Goal: Task Accomplishment & Management: Manage account settings

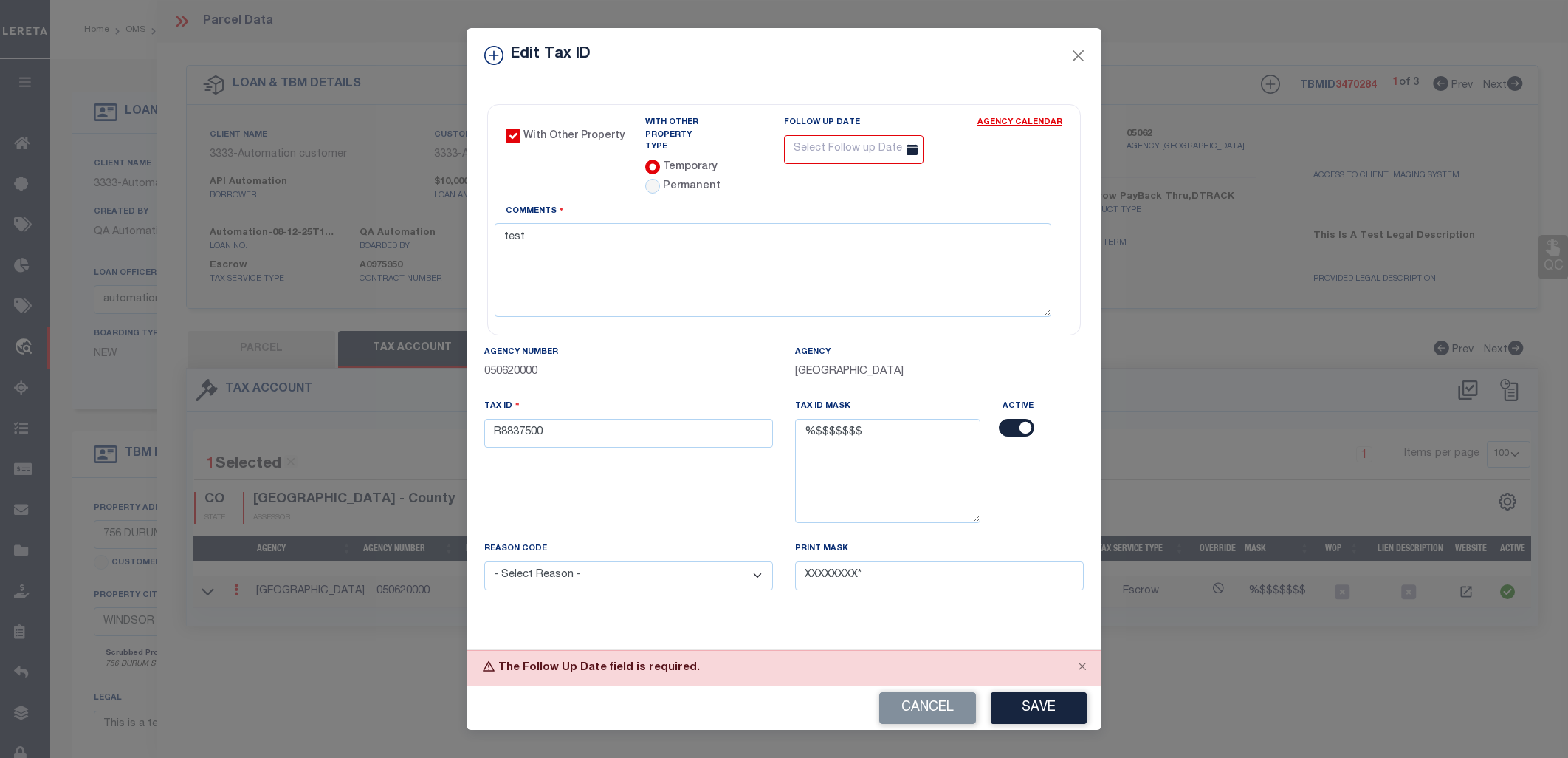
select select "100"
select select "132879"
select select "25675"
select select "10"
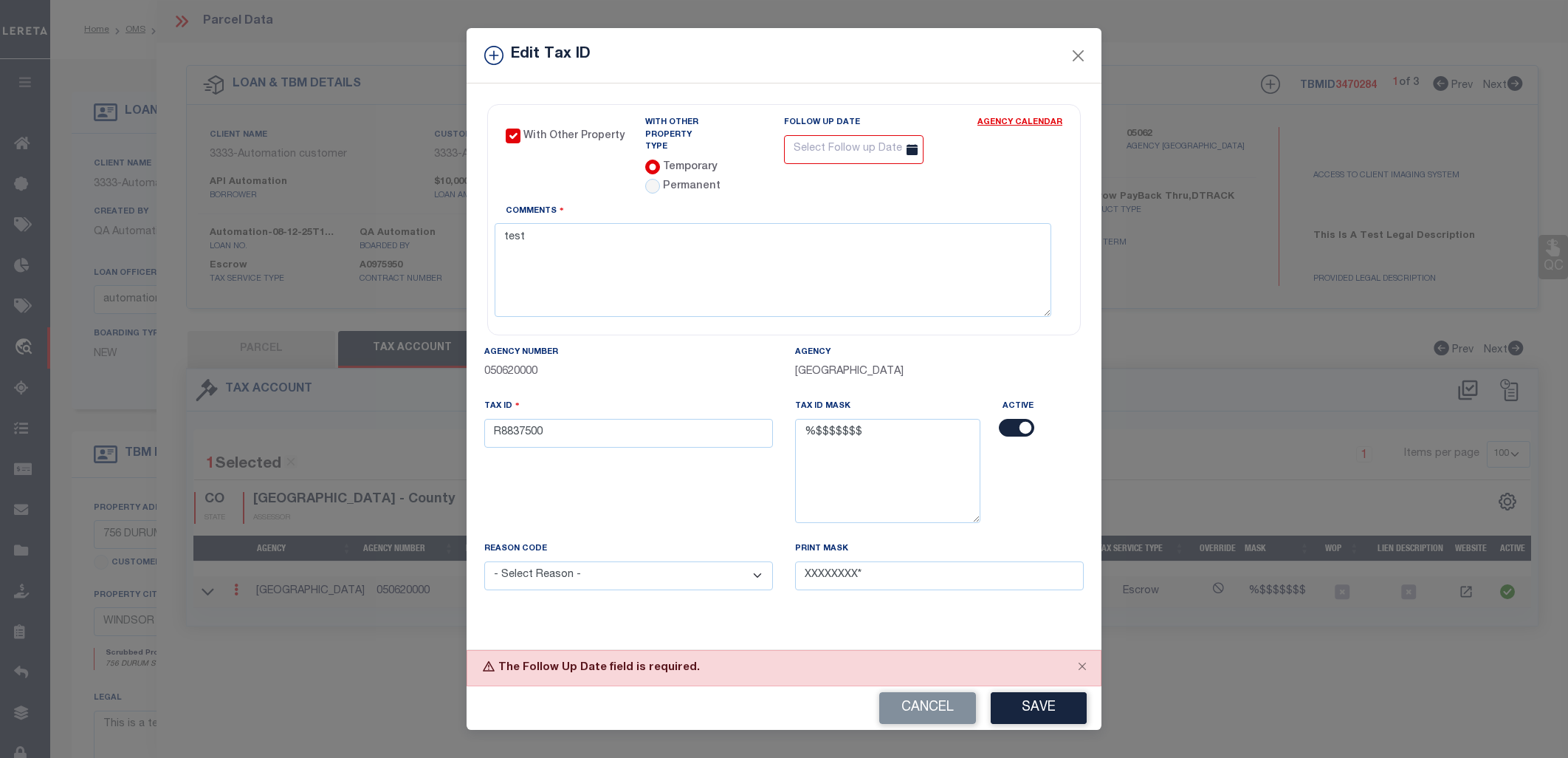
select select "Escrow"
click at [1075, 60] on button "Close" at bounding box center [1079, 57] width 20 height 20
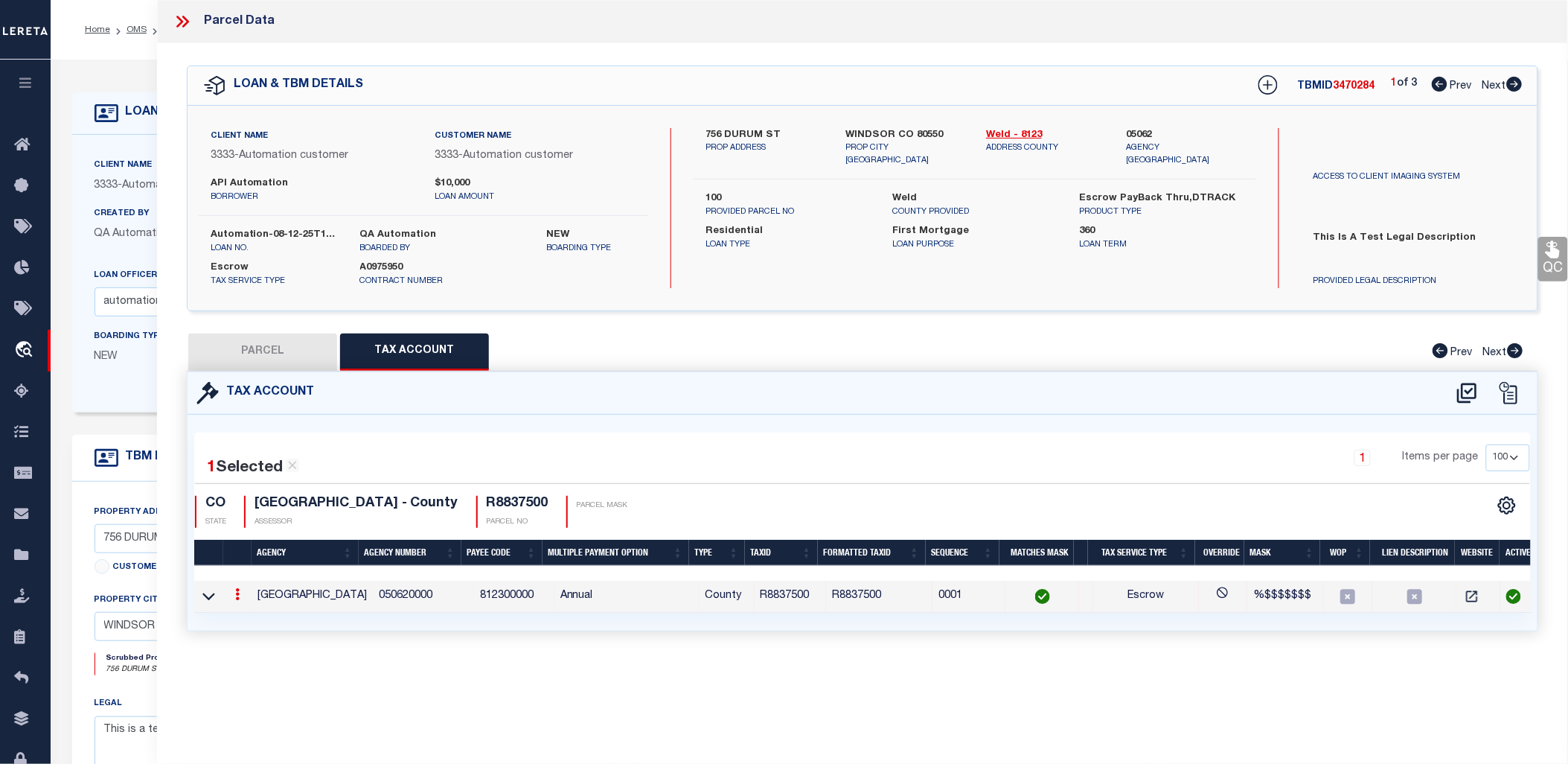
click at [186, 24] on icon at bounding box center [185, 22] width 7 height 12
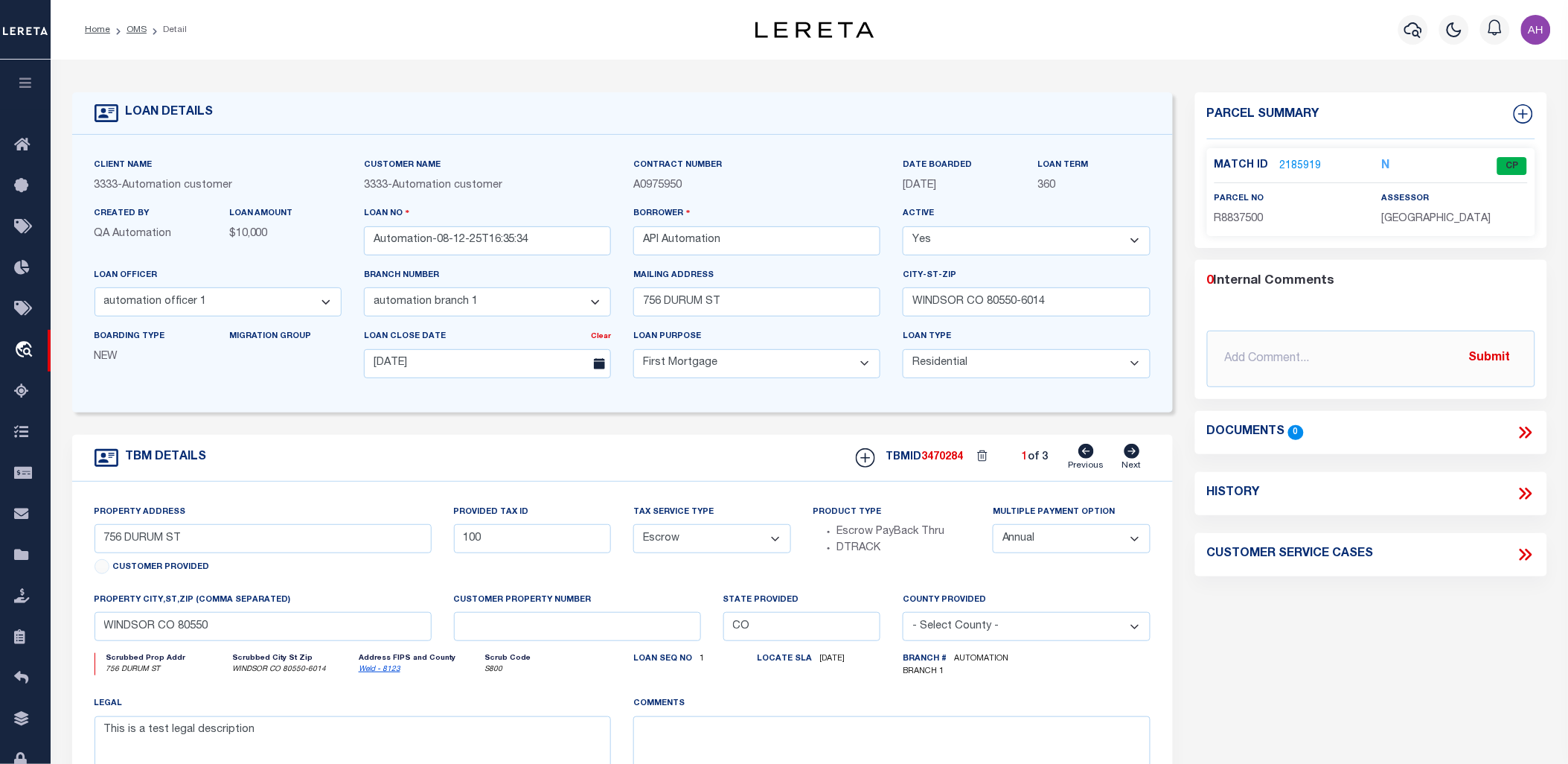
click at [1306, 166] on link "2185919" at bounding box center [1300, 166] width 41 height 16
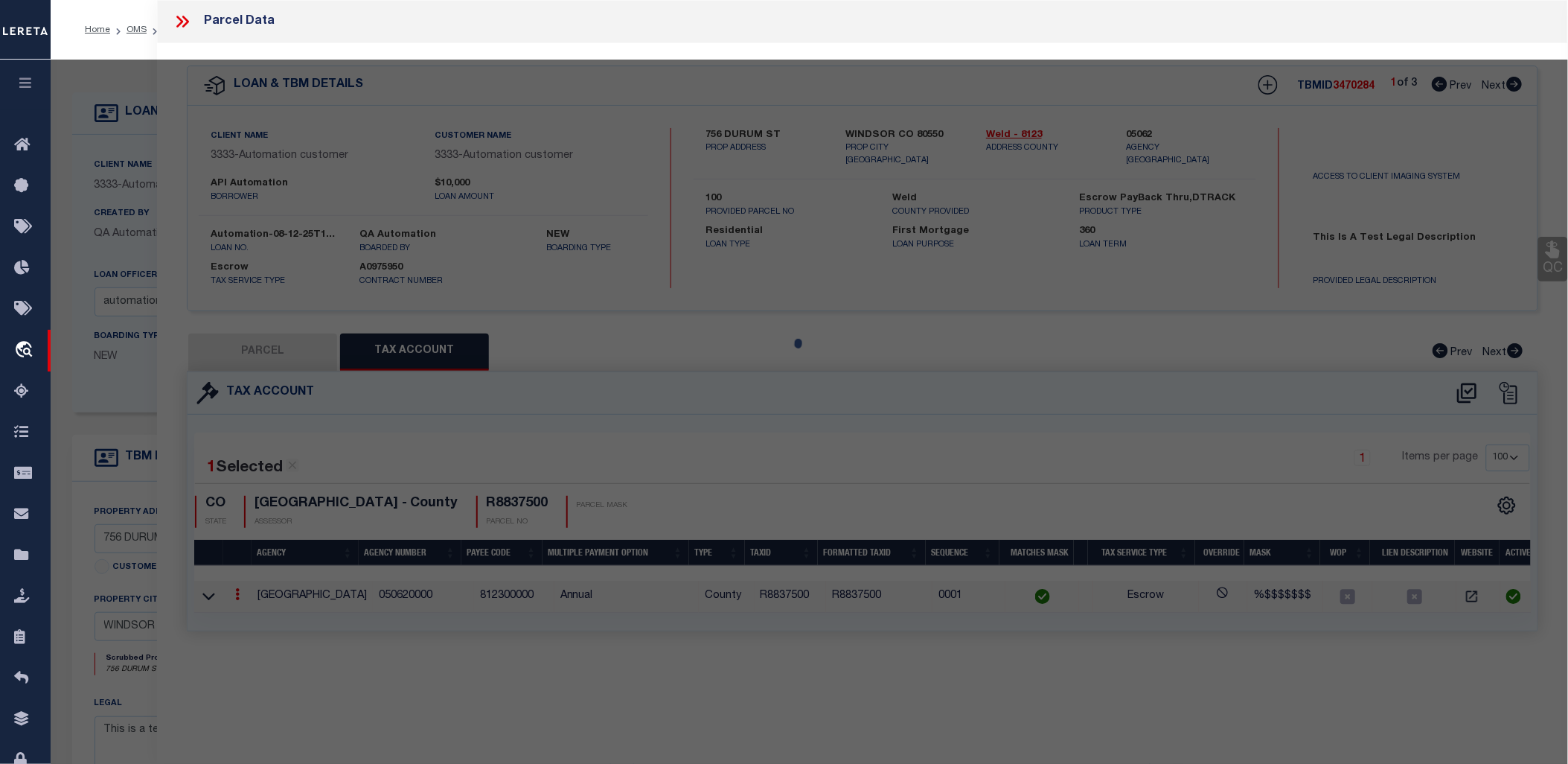
select select "AS"
select select
checkbox input "false"
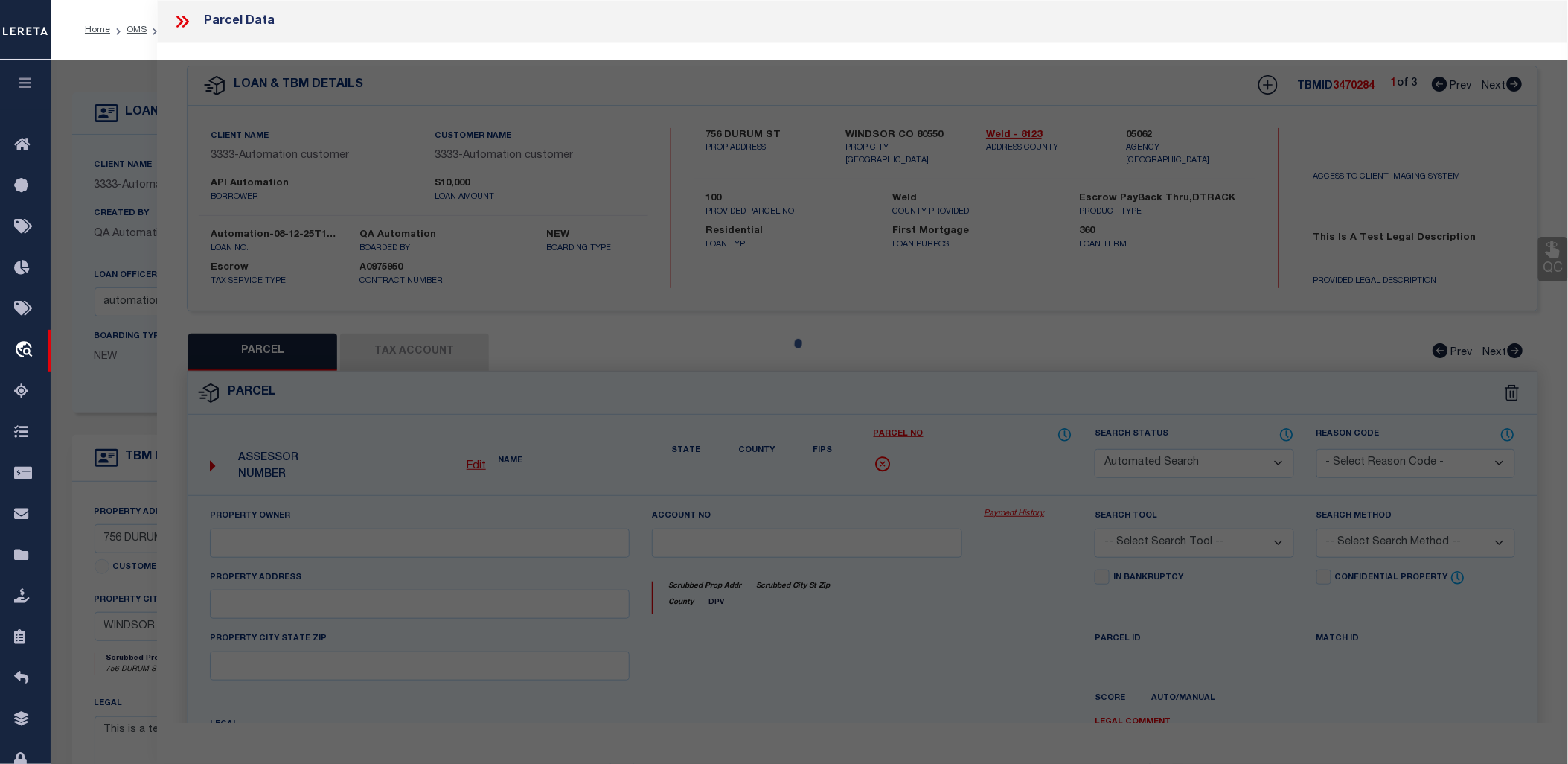
select select "CP"
type input "[PERSON_NAME]"
select select "ATL"
select select "ADD"
type input "756 DURUM ST"
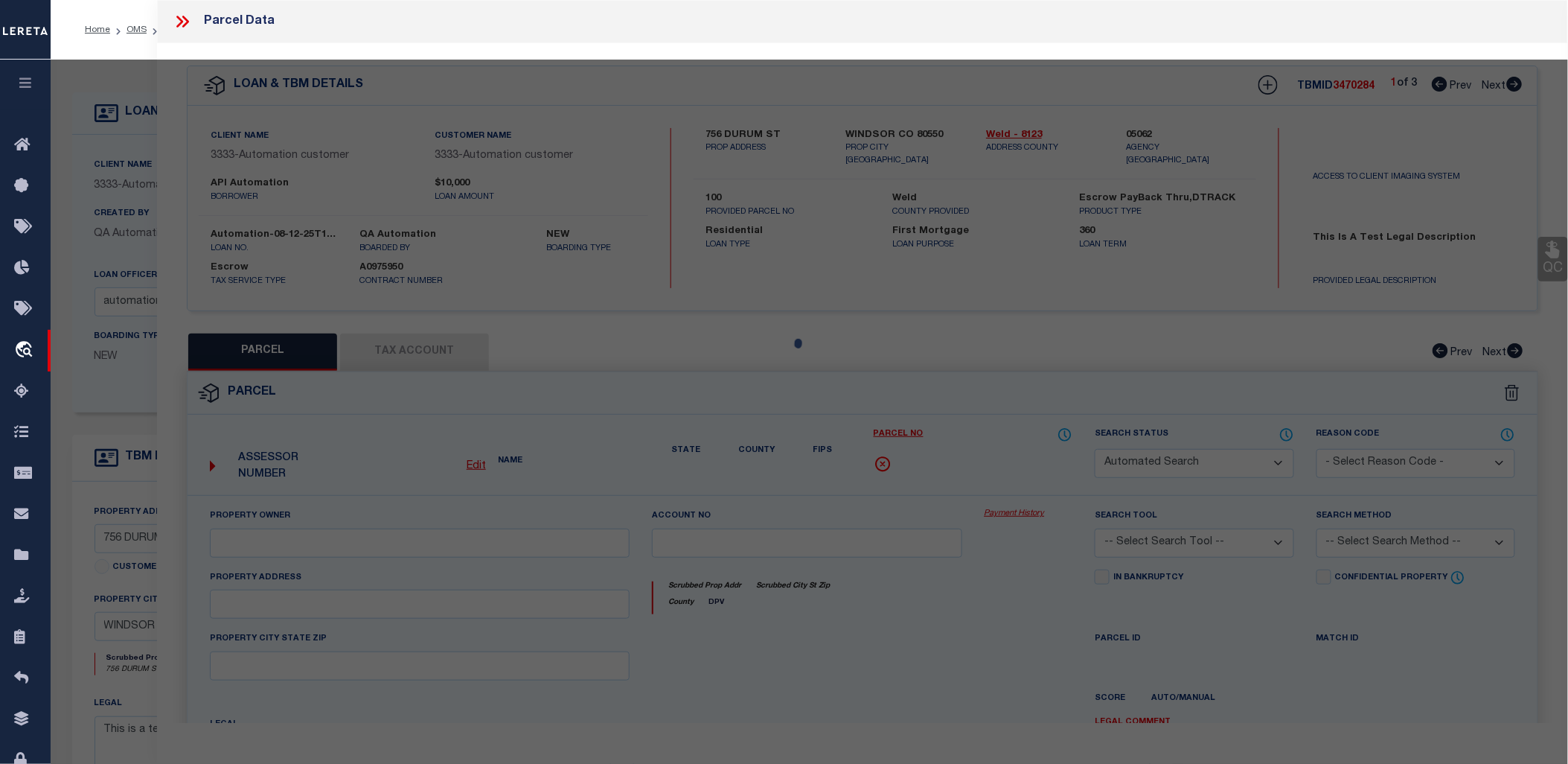
checkbox input "false"
type input "WINDSOR, CO 80550"
type textarea "WIN GP L2 BLK2 [GEOGRAPHIC_DATA]"
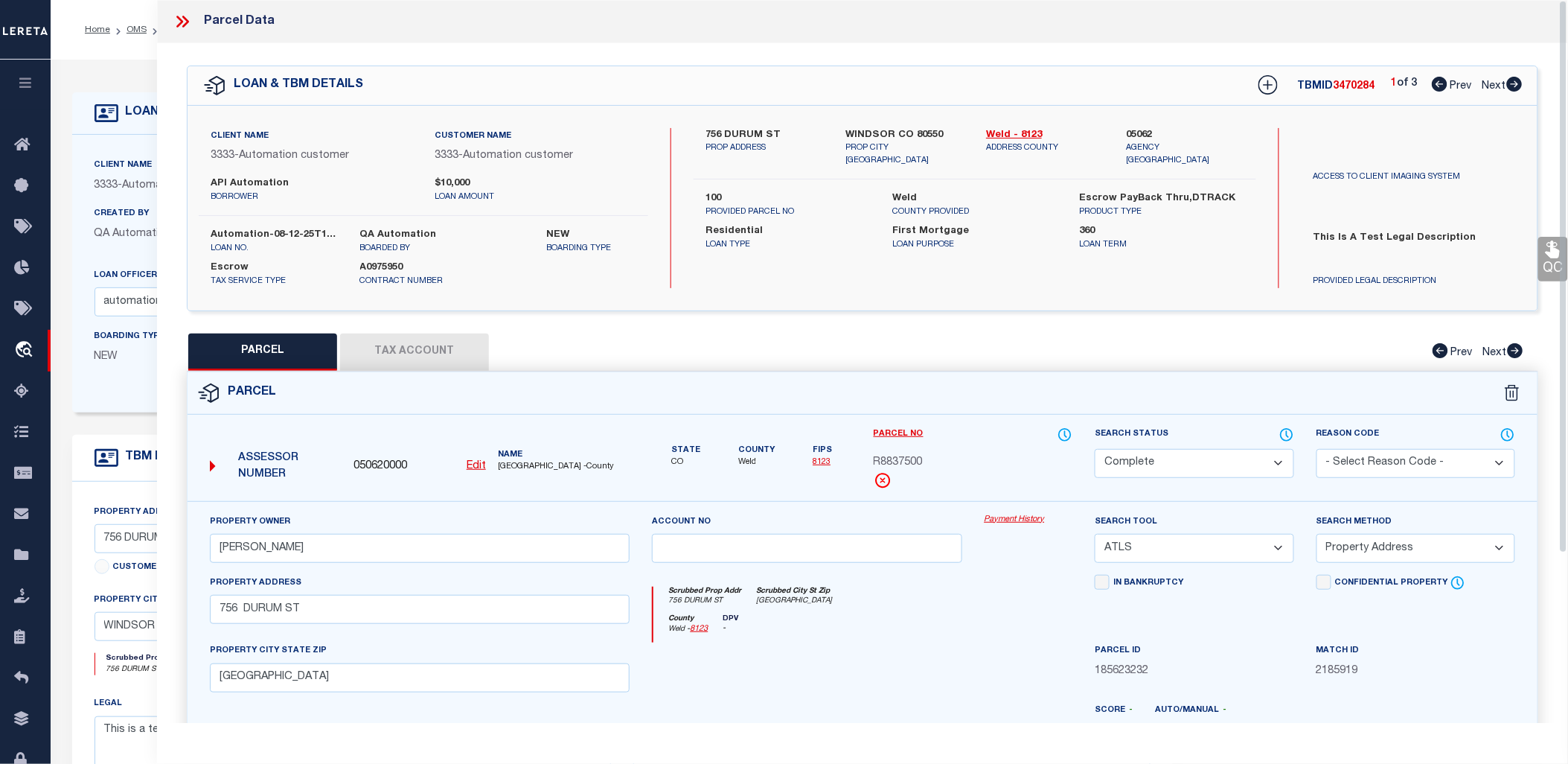
click at [1033, 523] on link "Payment History" at bounding box center [1029, 520] width 89 height 13
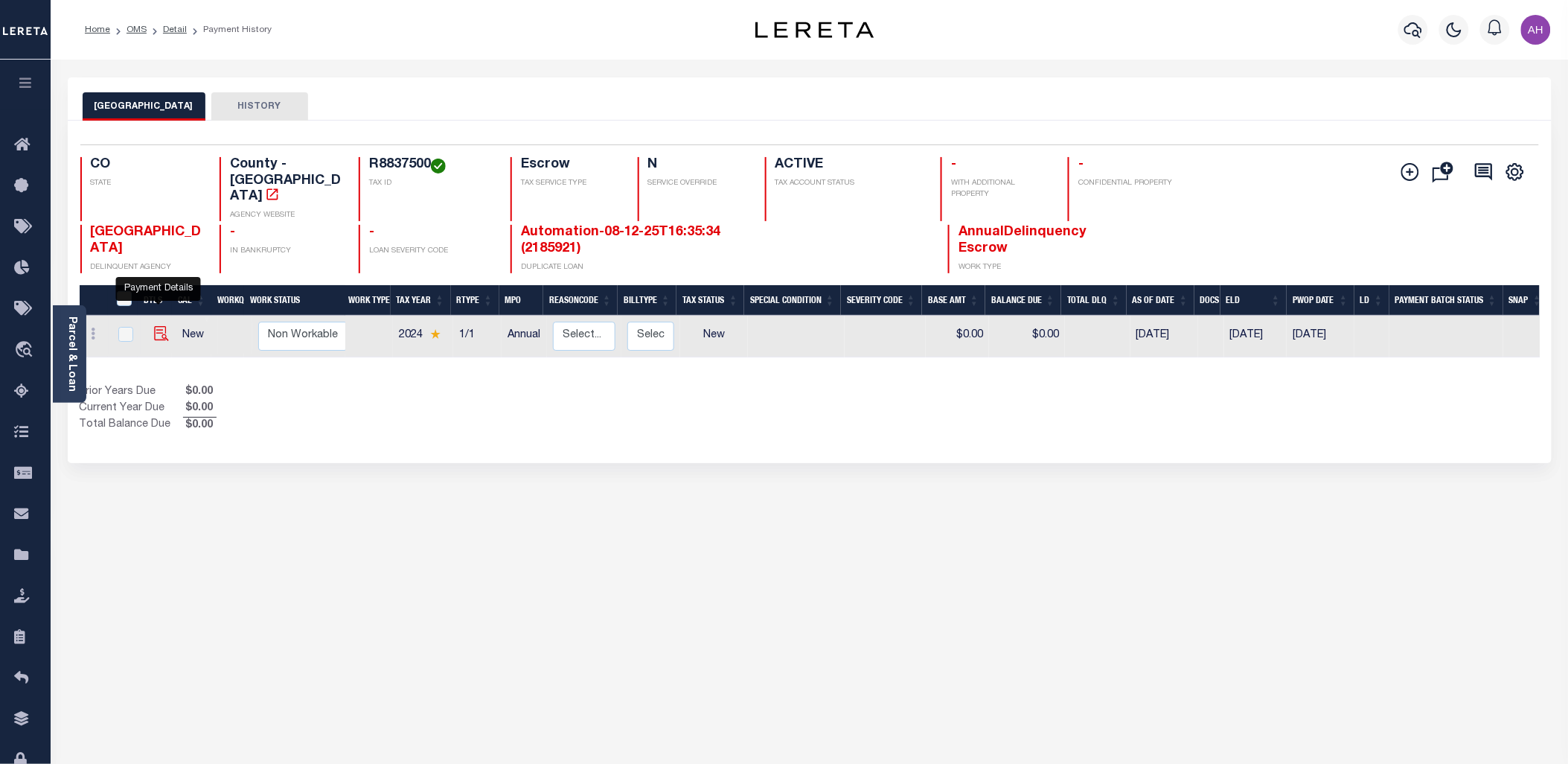
click at [157, 326] on img "" at bounding box center [161, 333] width 15 height 15
checkbox input "true"
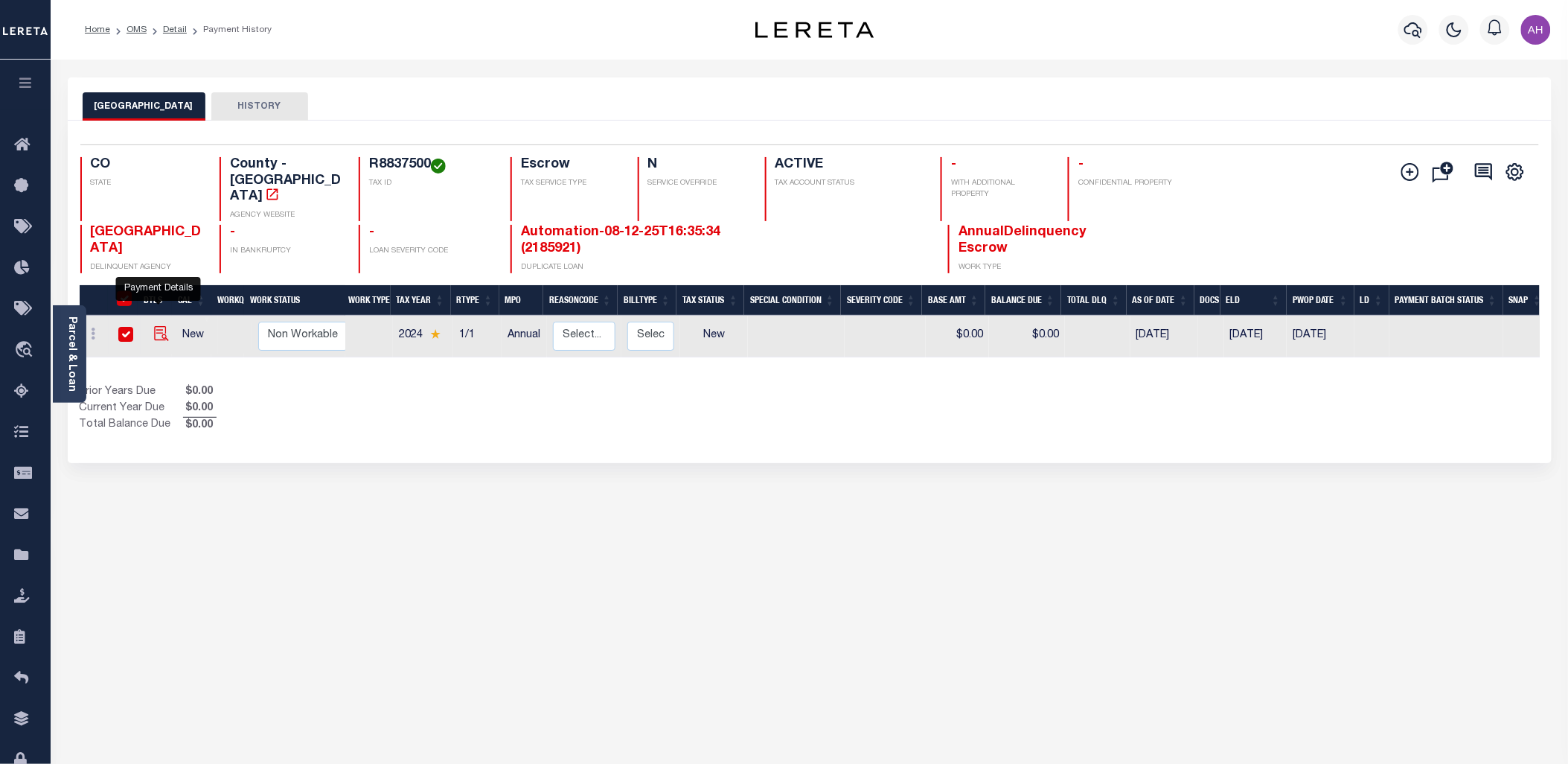
checkbox input "true"
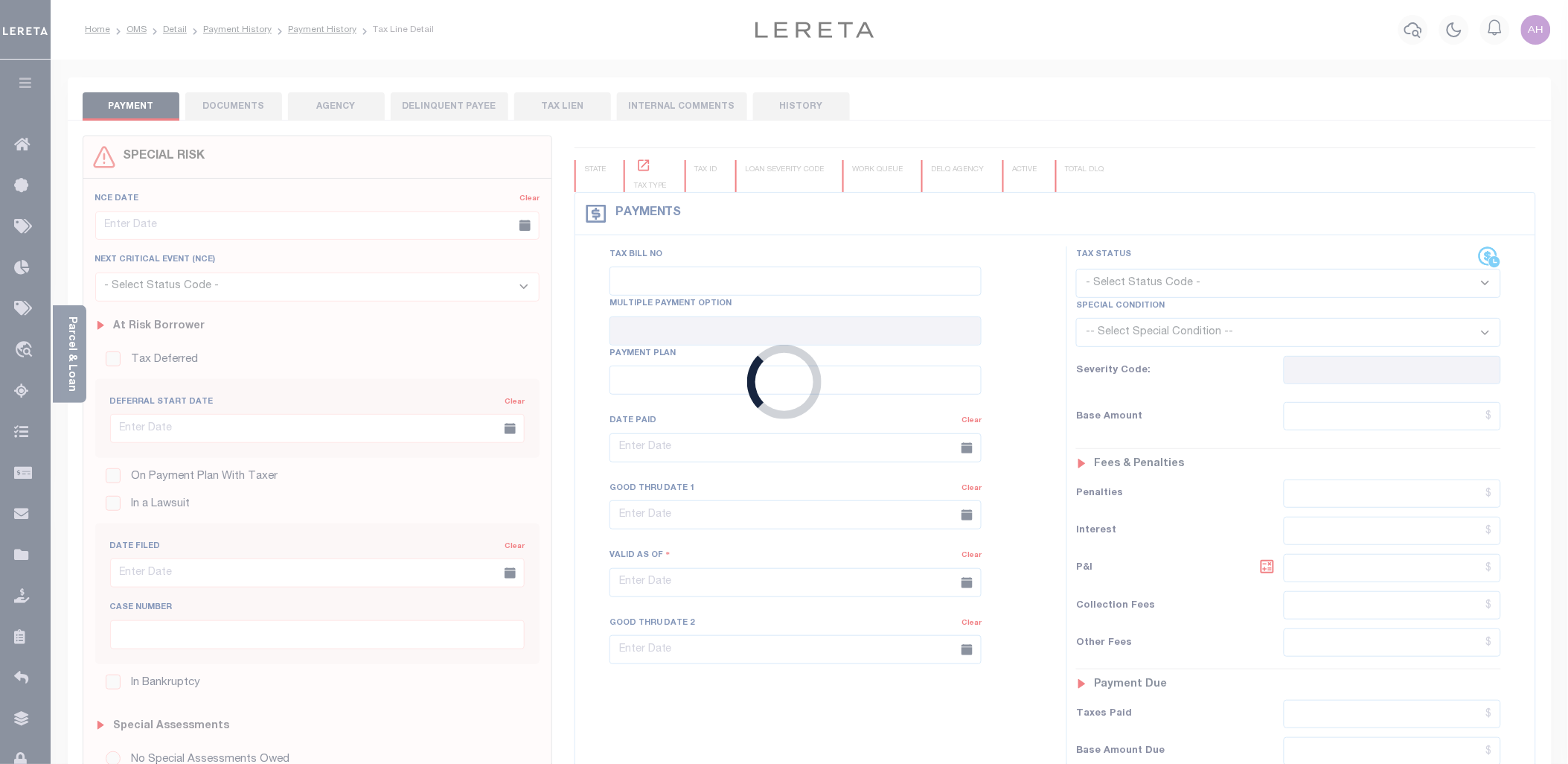
click at [241, 109] on div "Loading..." at bounding box center [784, 382] width 1568 height 764
checkbox input "false"
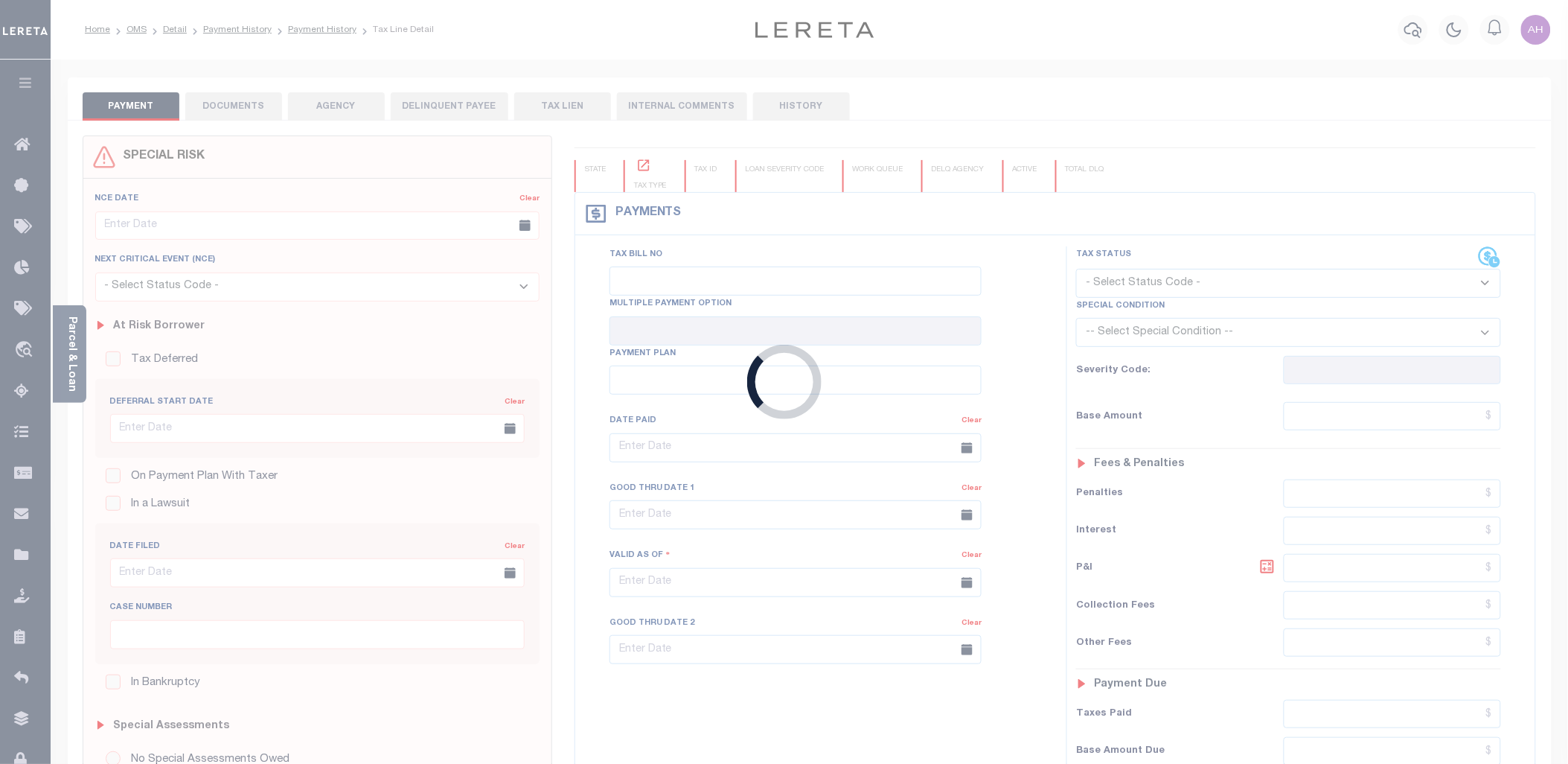
type input "Annual"
type input "[DATE]"
select select "NW2"
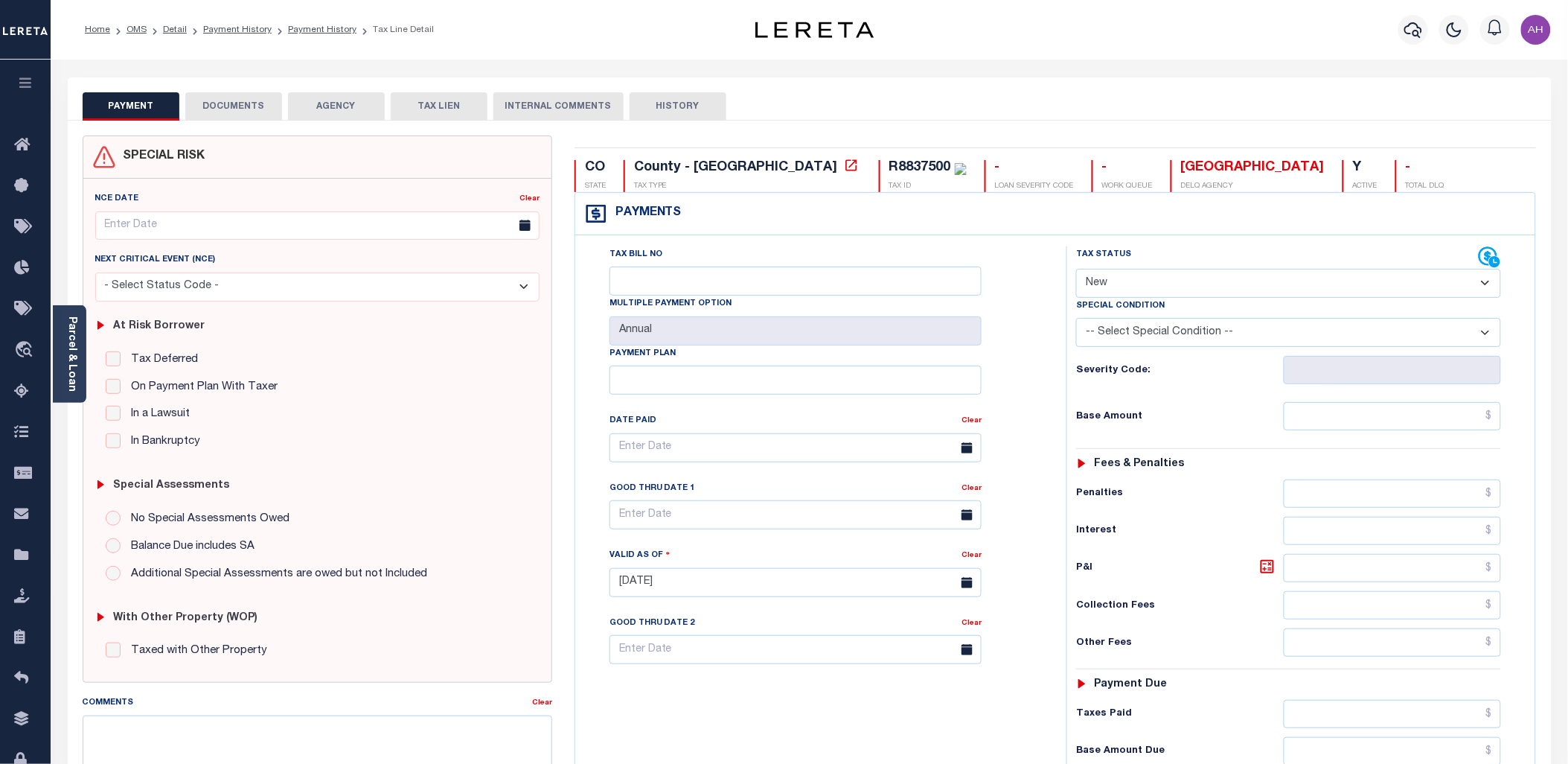
click at [247, 101] on button "DOCUMENTS" at bounding box center [233, 106] width 96 height 29
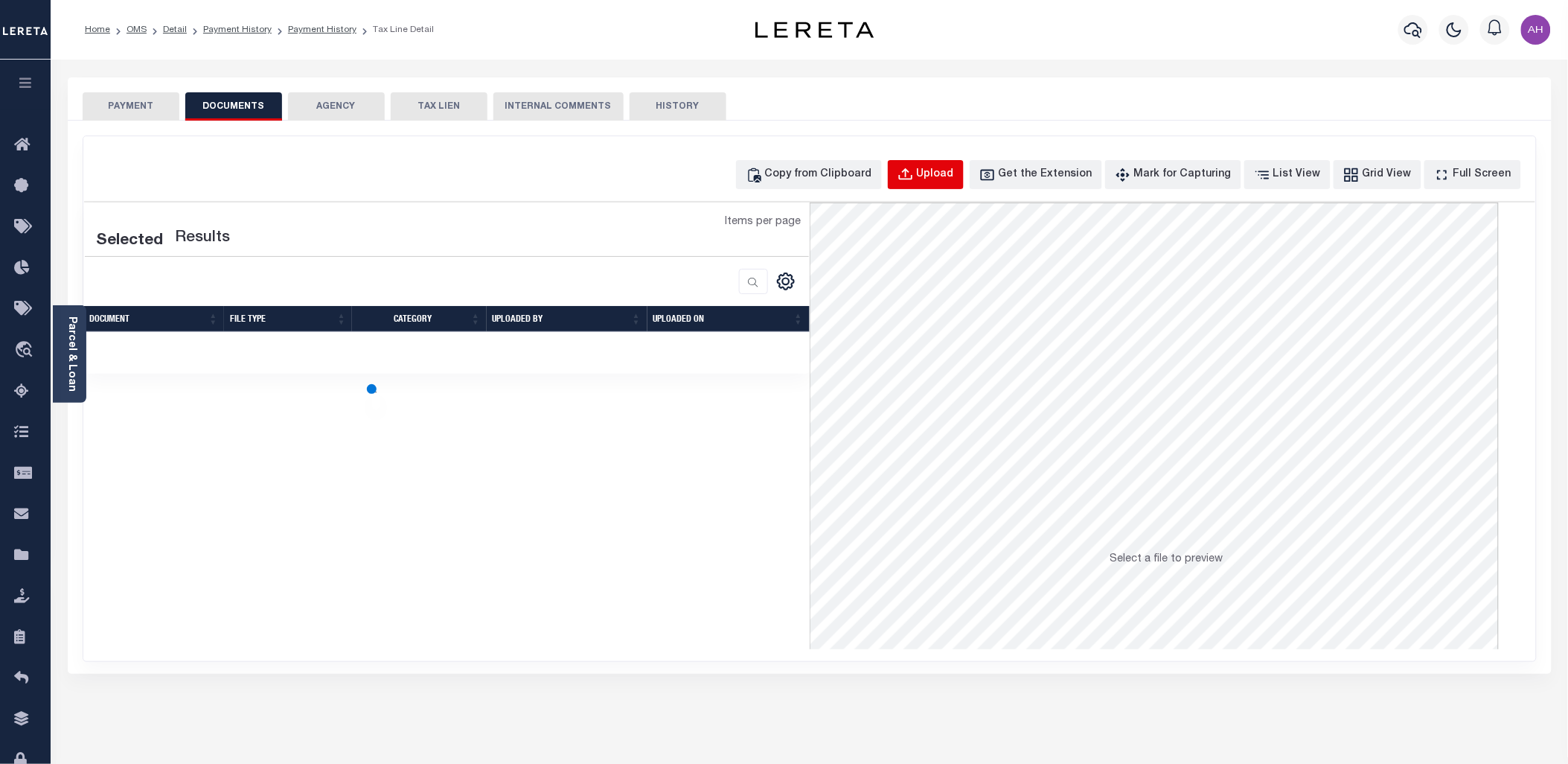
click at [954, 173] on div "Upload" at bounding box center [935, 174] width 37 height 17
select select "POP"
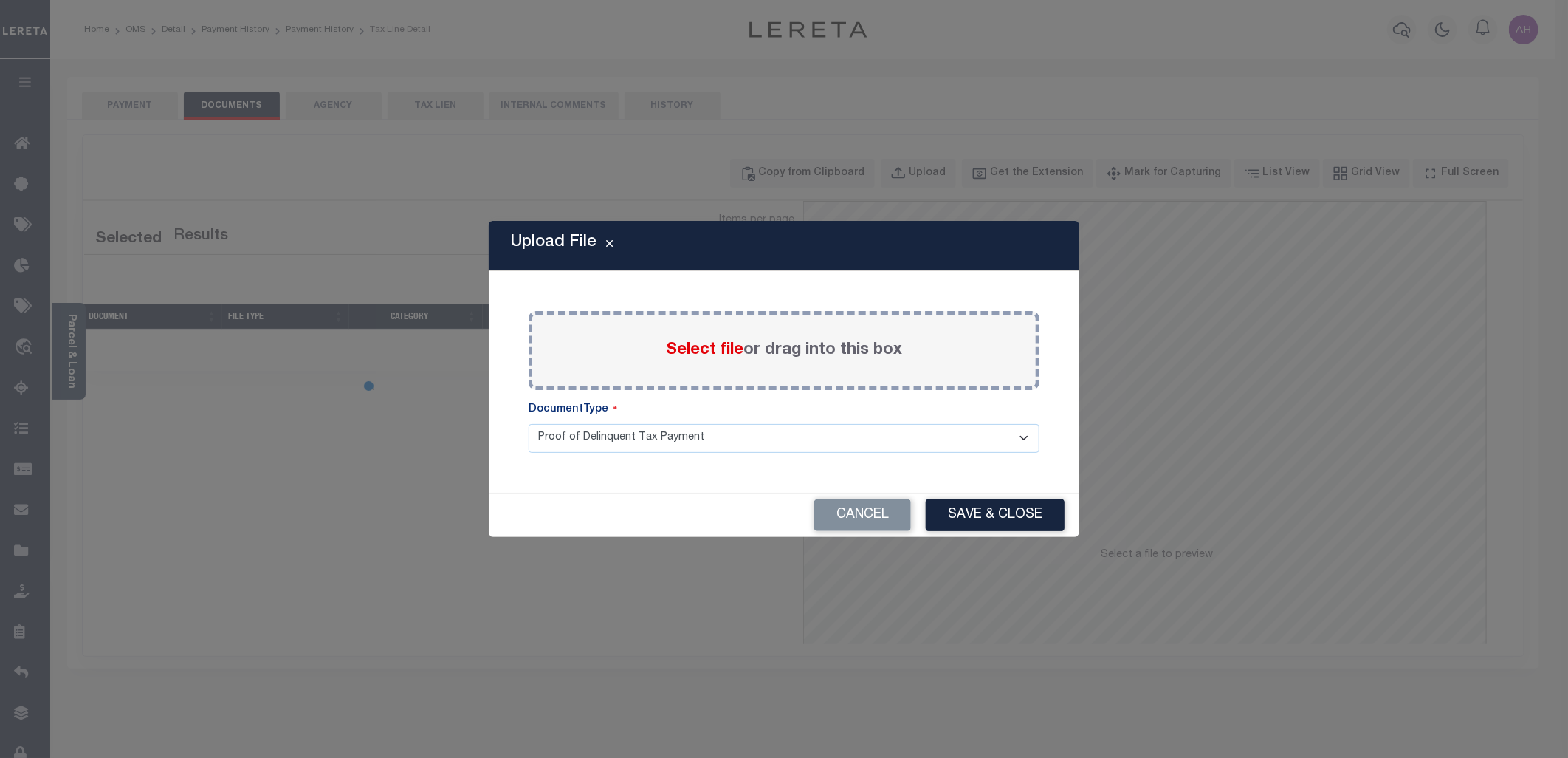
click at [690, 359] on label "Select file or drag into this box" at bounding box center [784, 350] width 236 height 24
click at [0, 0] on input "Select file or drag into this box" at bounding box center [0, 0] width 0 height 0
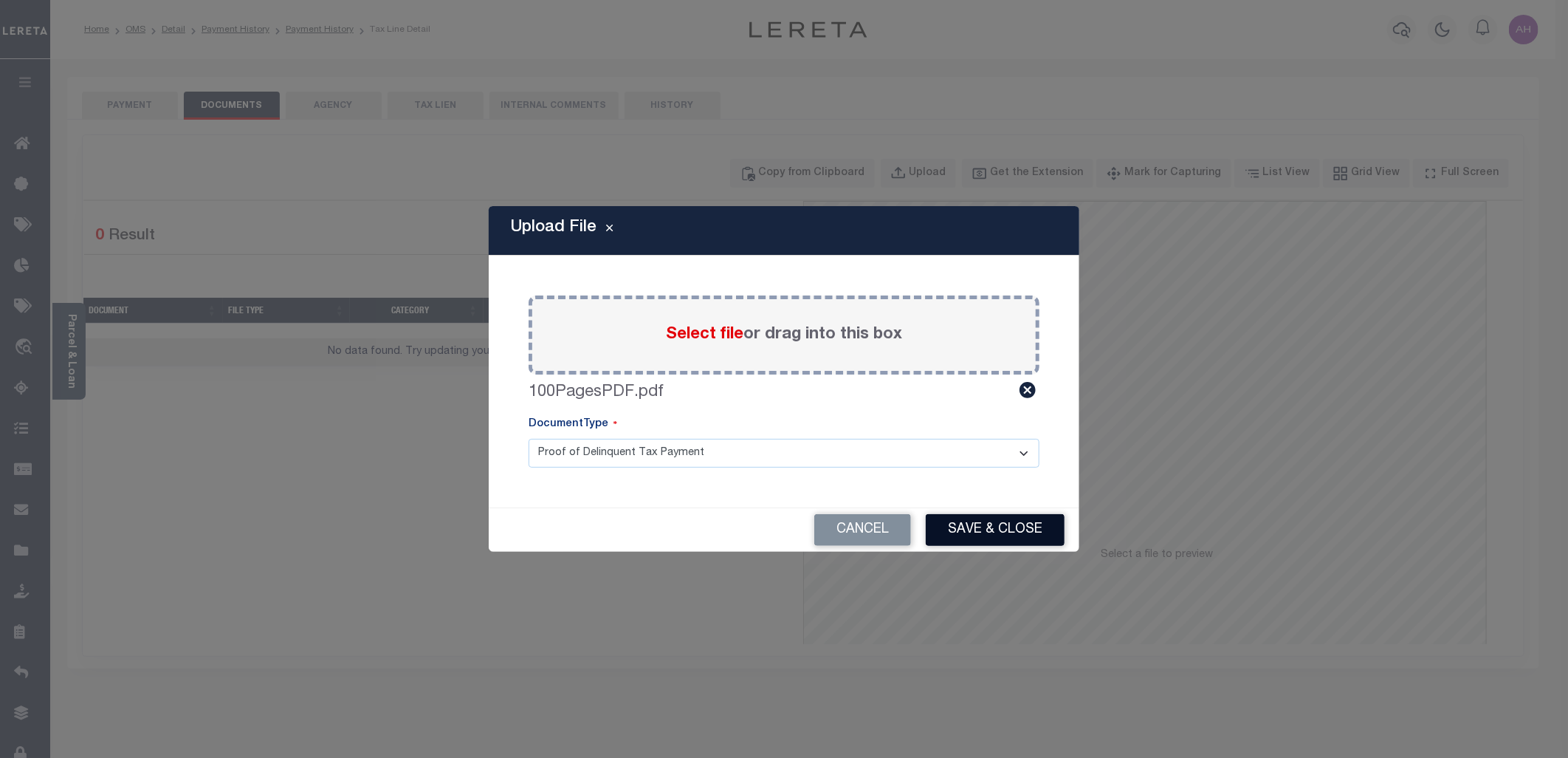
click at [983, 528] on button "Save & Close" at bounding box center [995, 529] width 139 height 32
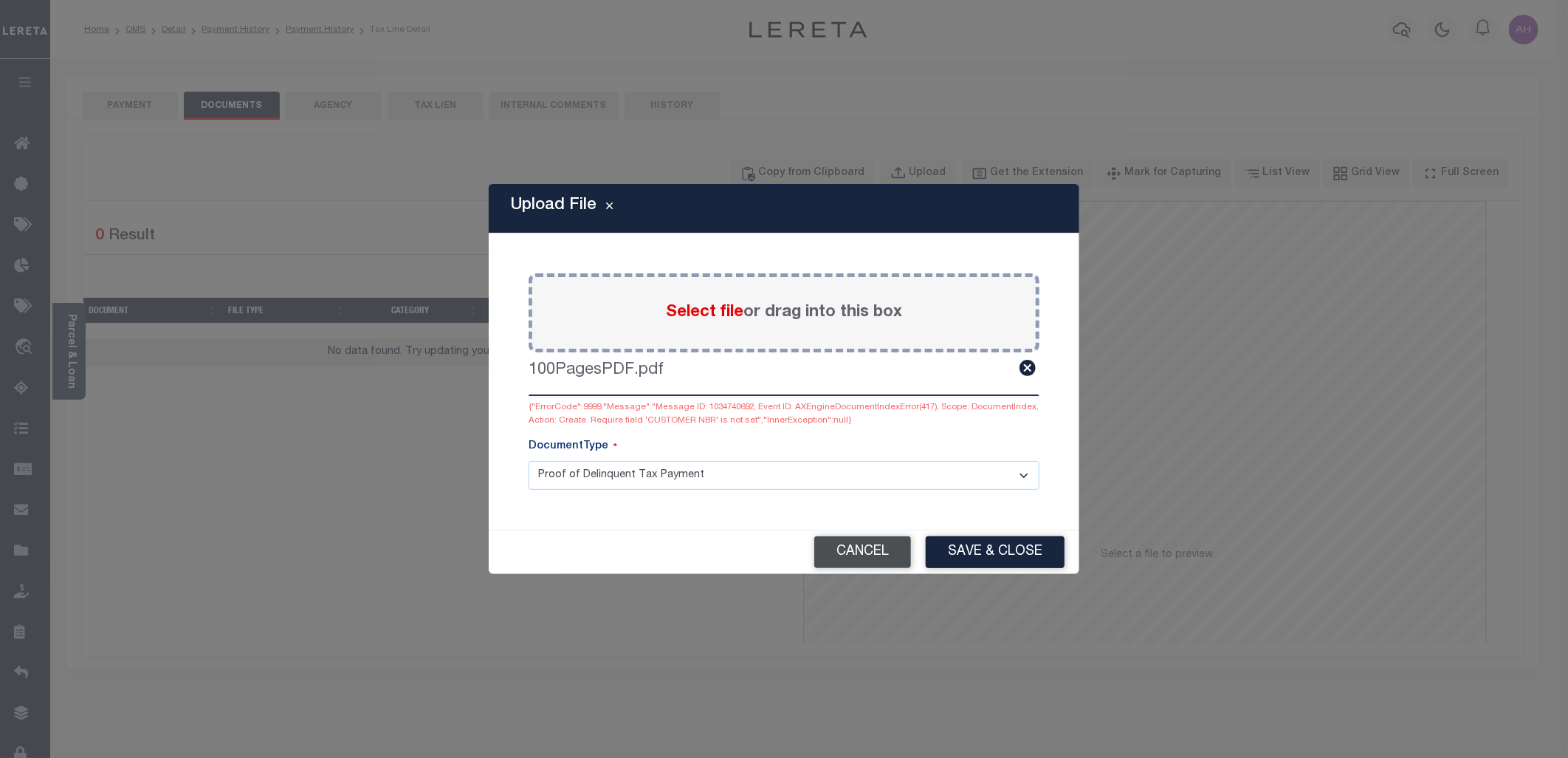
click at [889, 552] on button "Cancel" at bounding box center [862, 552] width 97 height 32
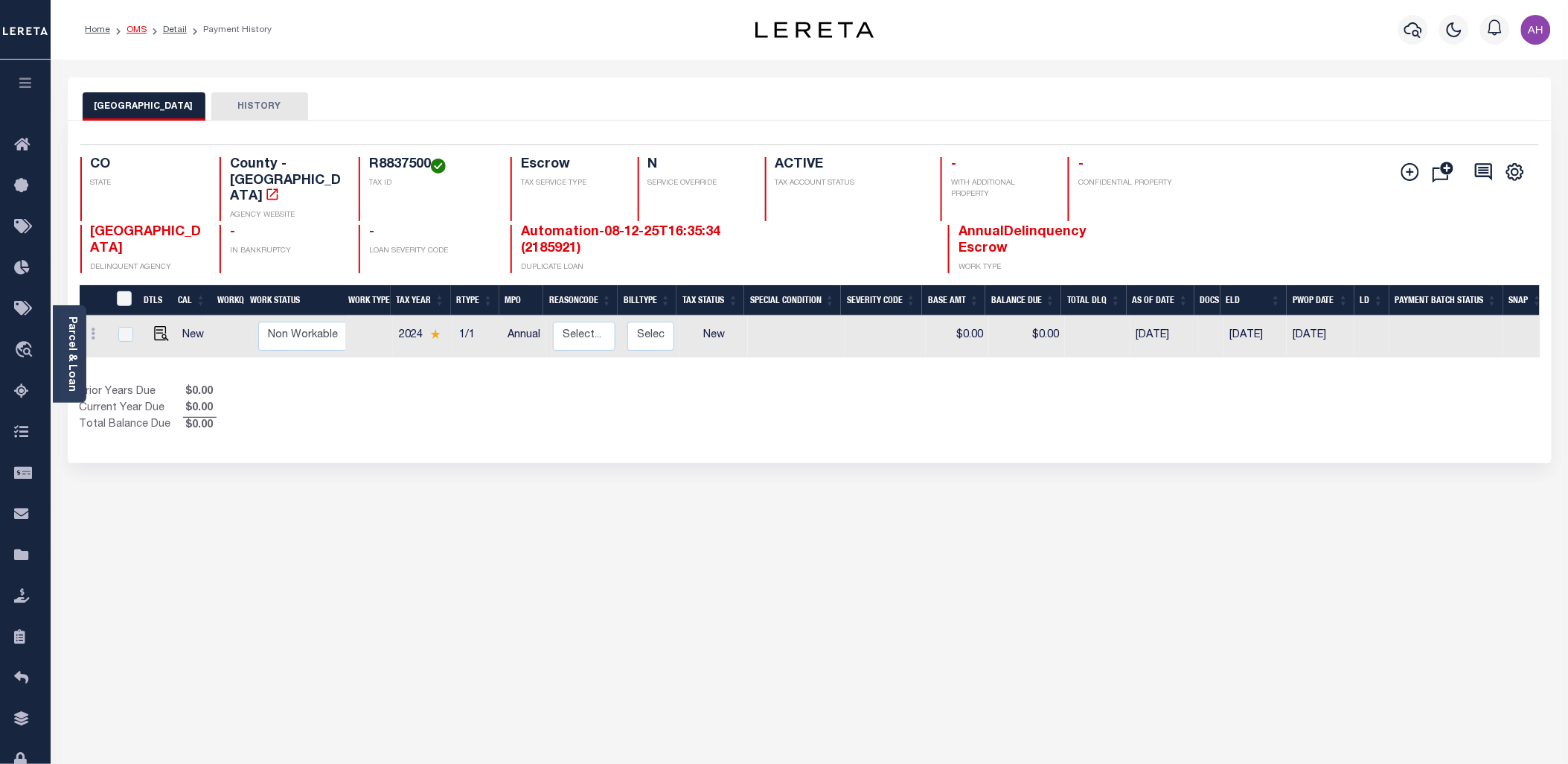
click at [137, 28] on link "OMS" at bounding box center [137, 30] width 20 height 9
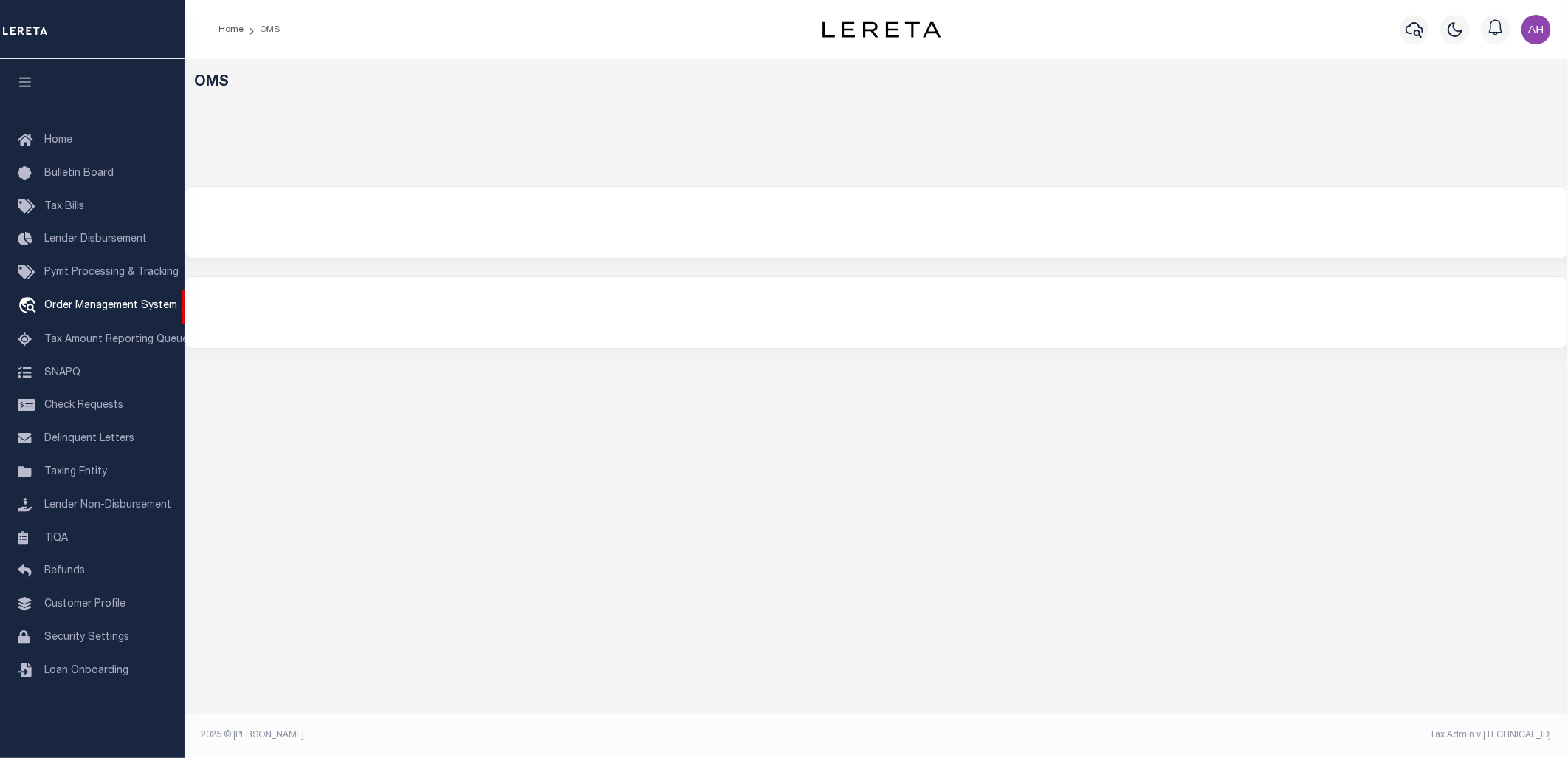
select select "200"
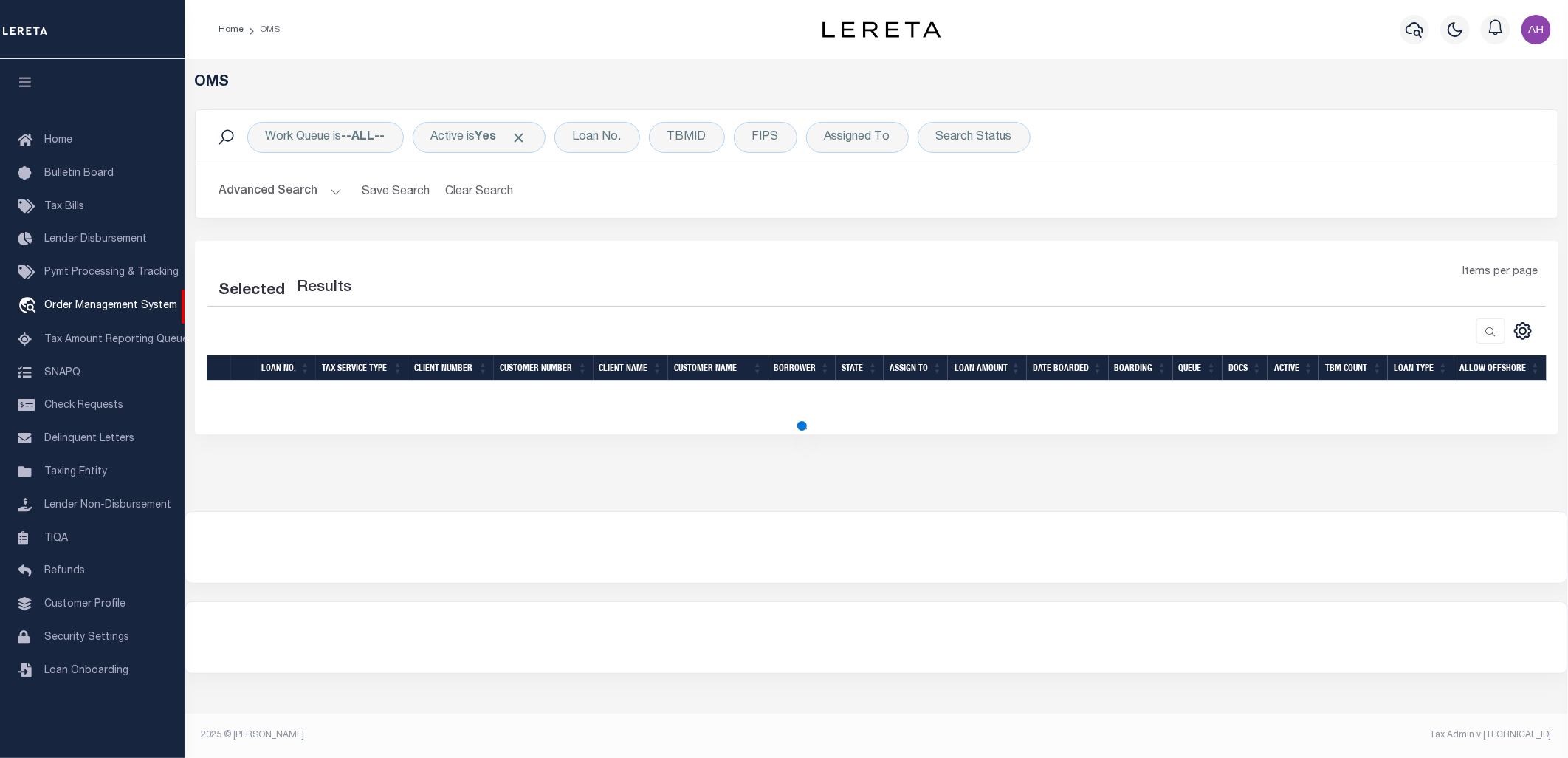
select select "200"
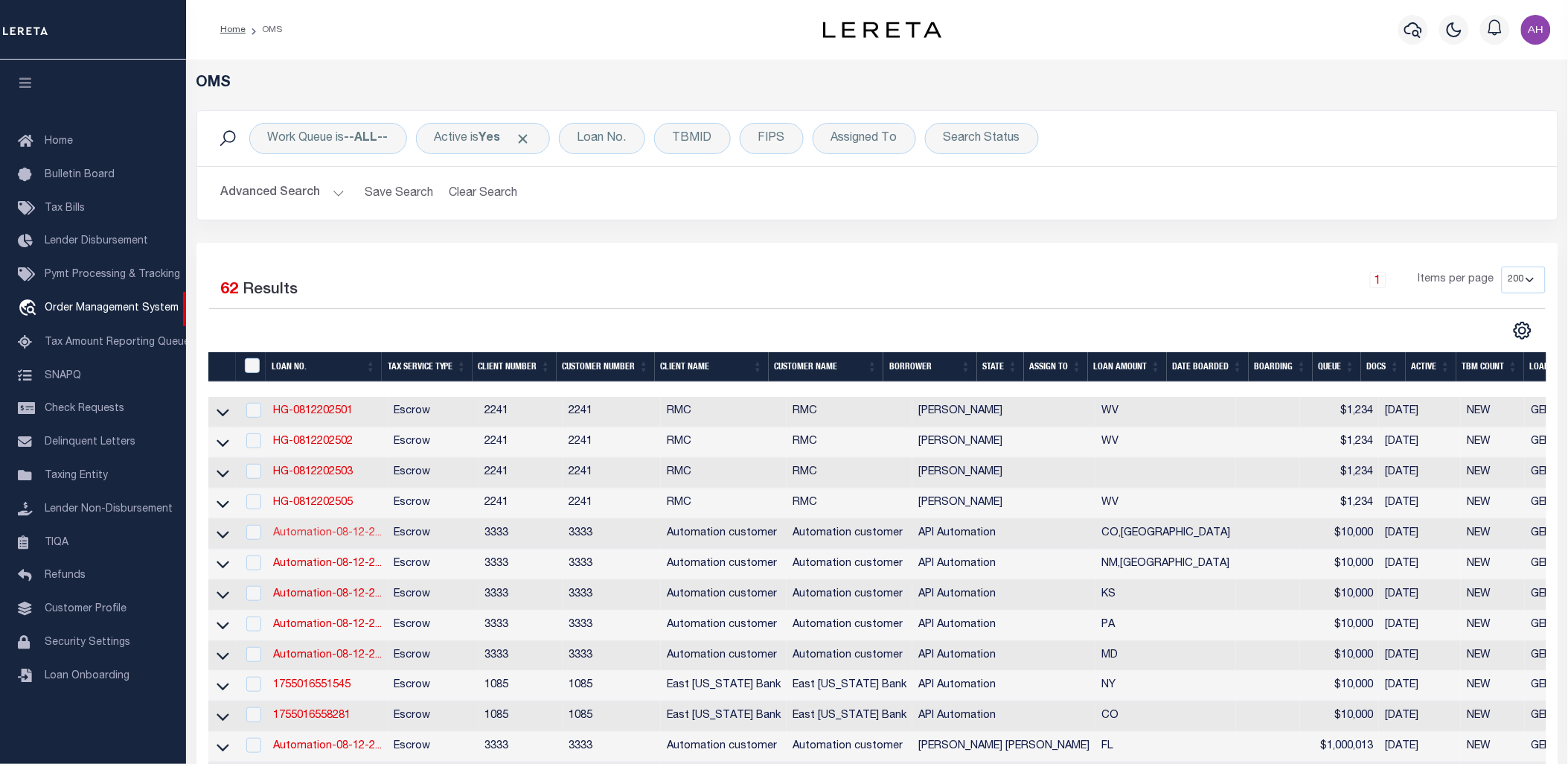
click at [317, 532] on link "Automation-08-12-2..." at bounding box center [327, 533] width 108 height 11
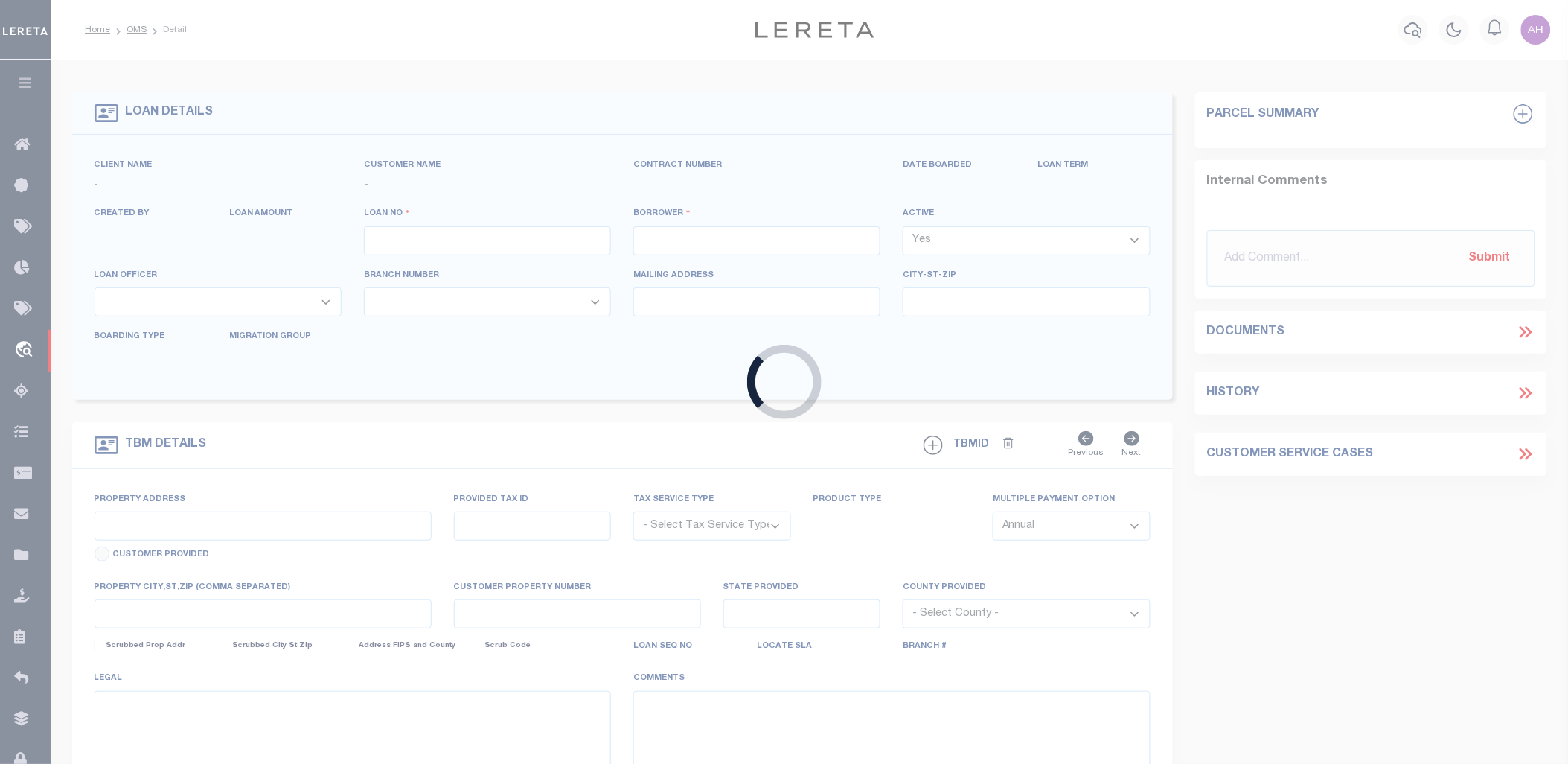
type input "Automation-08-12-25T16:35:34"
type input "API Automation"
select select
type input "756 DURUM ST"
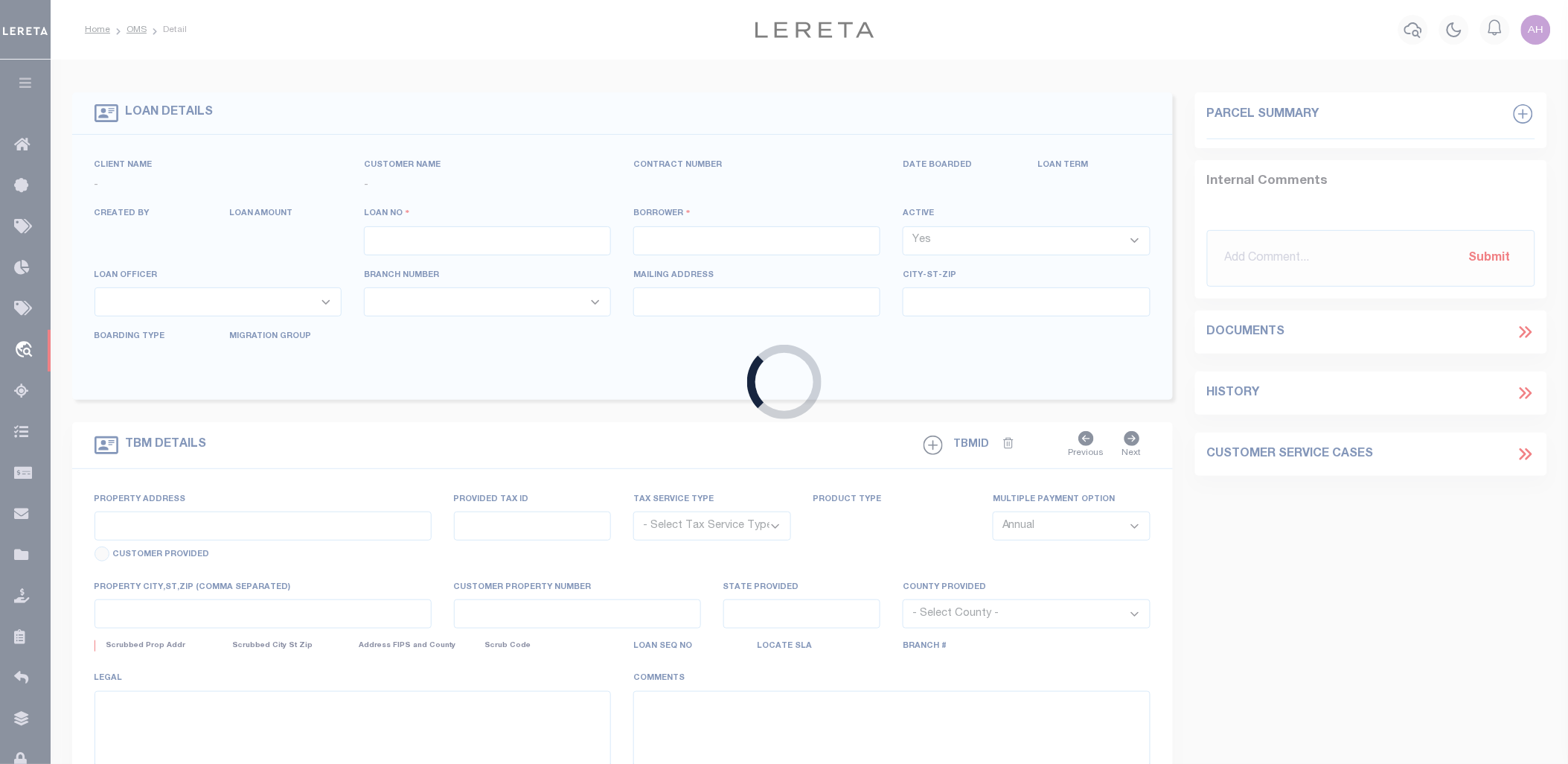
type input "WINDSOR CO 80550-6014"
type input "08/11/2025"
select select "10"
select select "Escrow"
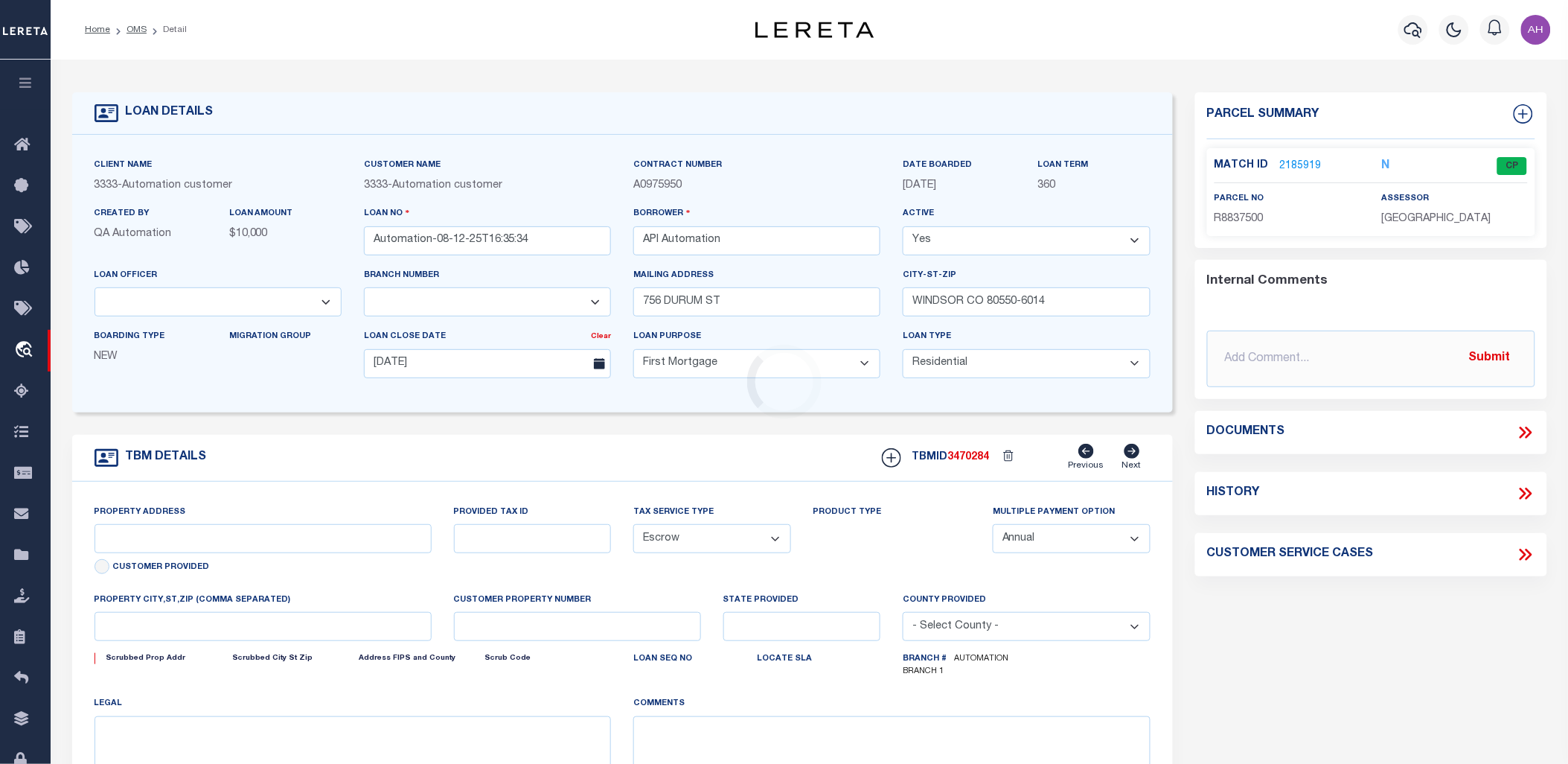
type input "756 DURUM ST"
type input "100"
type input "WINDSOR CO 80550"
type input "CO"
select select
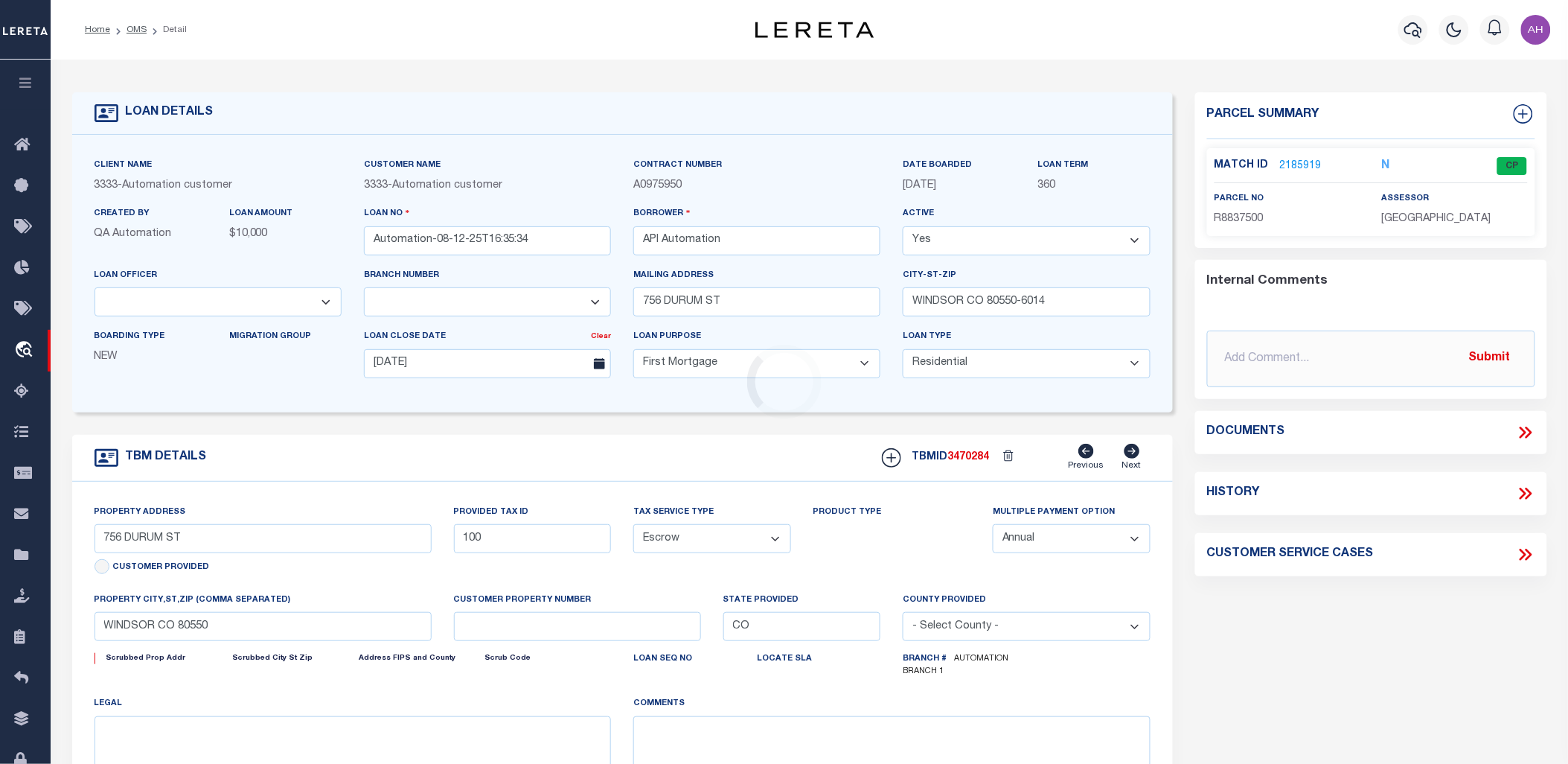
type textarea "This is a test legal description"
select select "132879"
select select "25675"
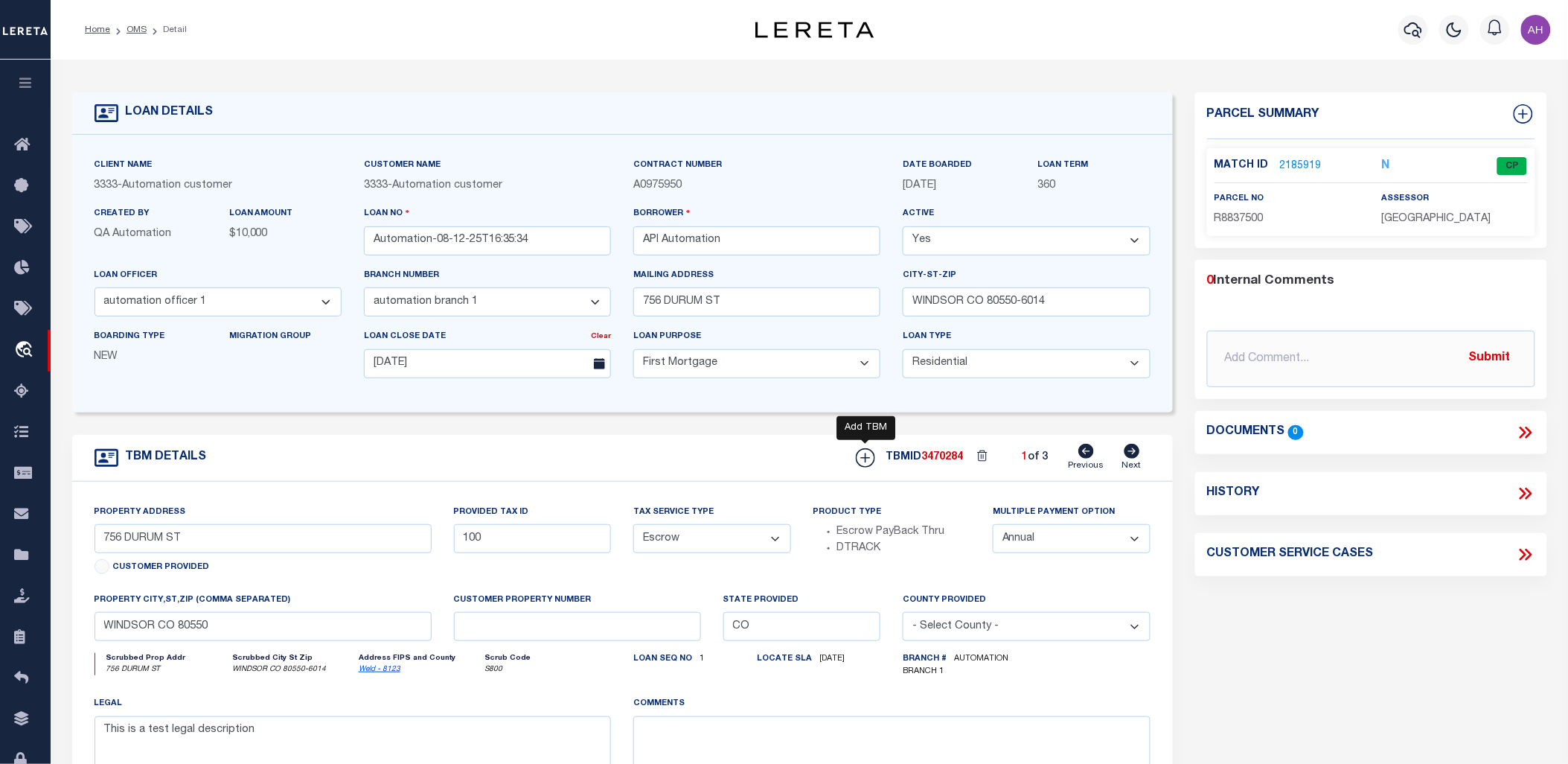
click at [860, 459] on icon at bounding box center [865, 458] width 20 height 20
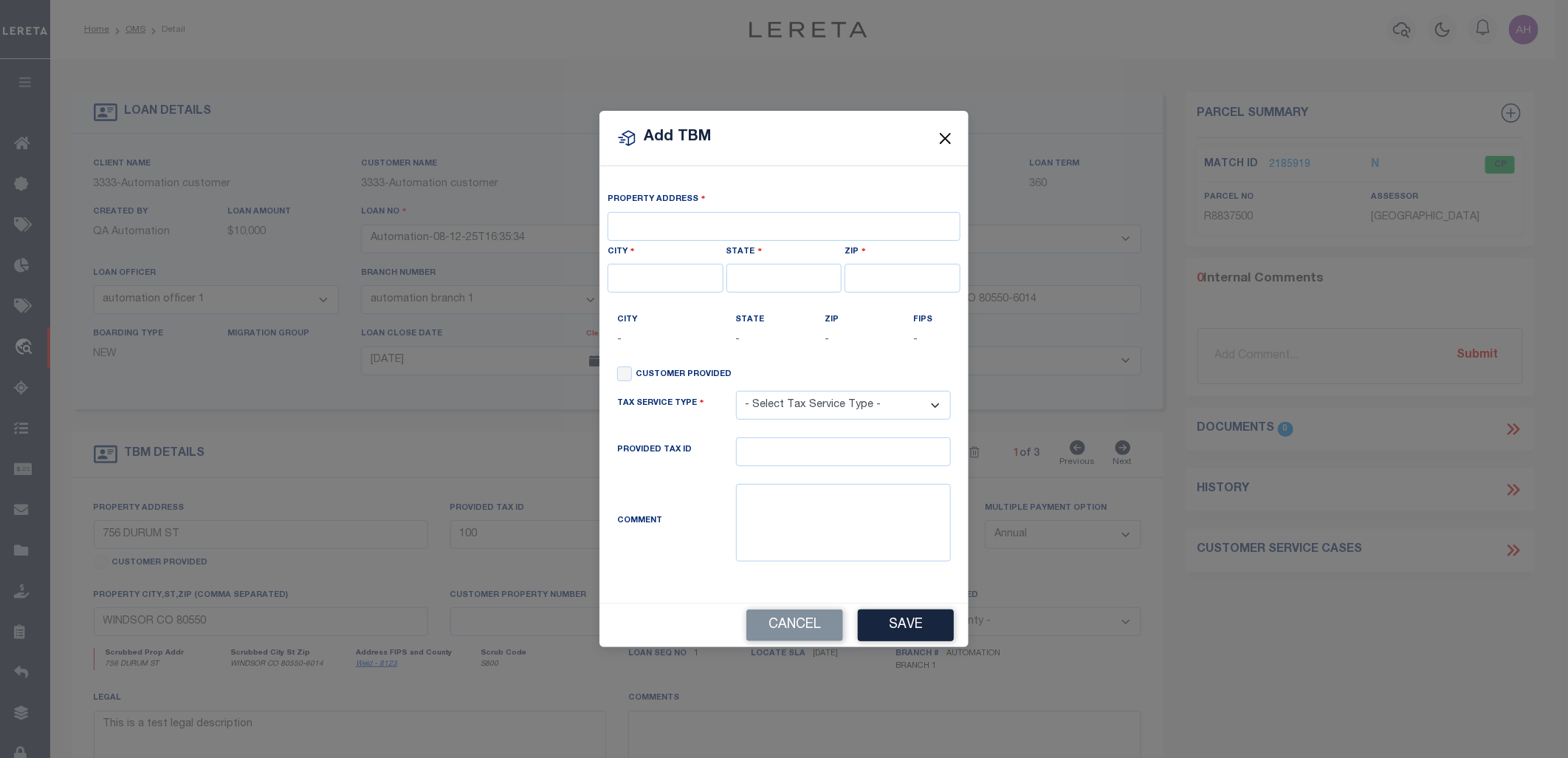
drag, startPoint x: 947, startPoint y: 138, endPoint x: 972, endPoint y: 138, distance: 25.0
click at [947, 138] on button "Close" at bounding box center [946, 139] width 20 height 20
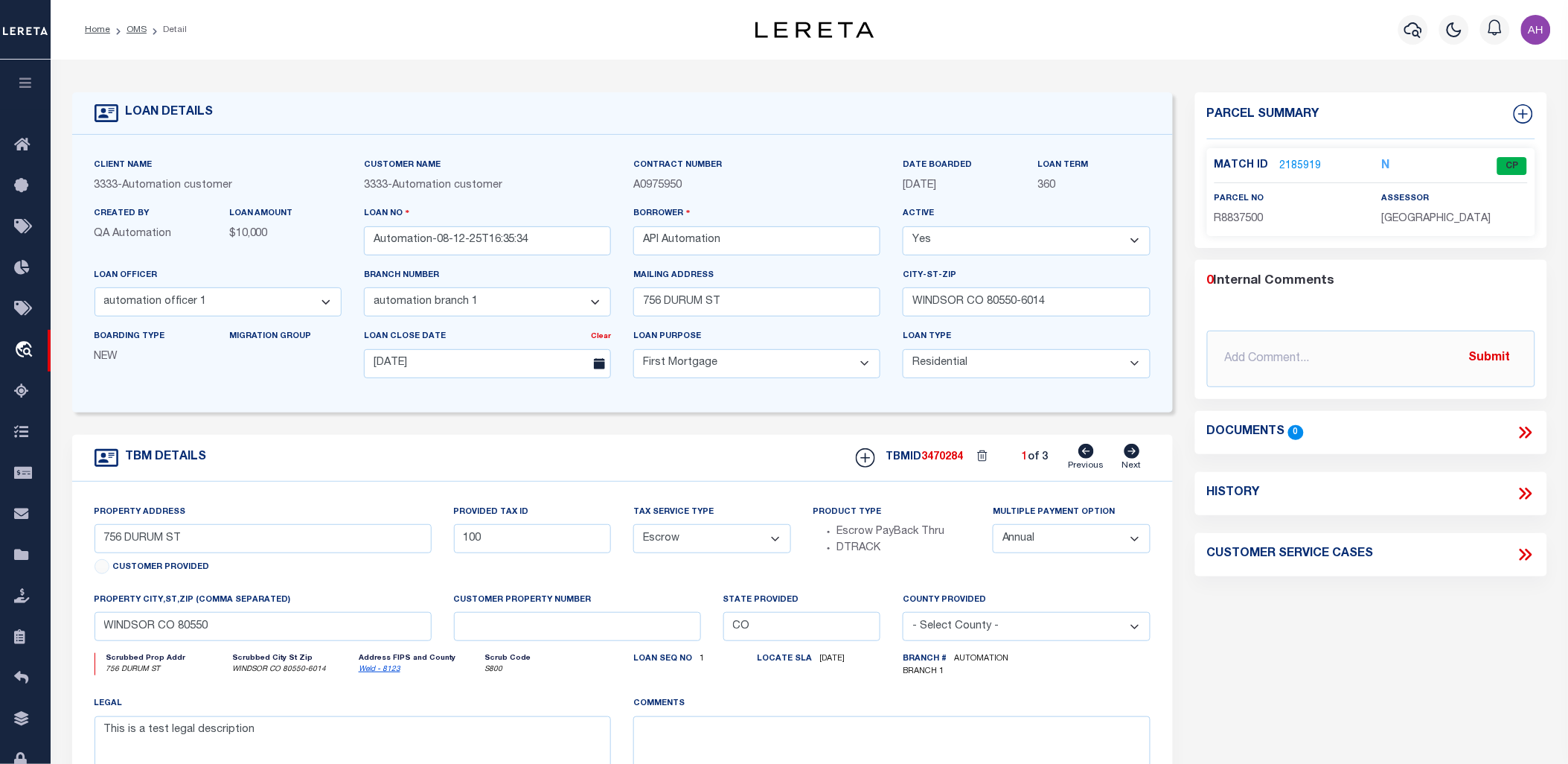
click at [1296, 162] on link "2185919" at bounding box center [1300, 166] width 41 height 16
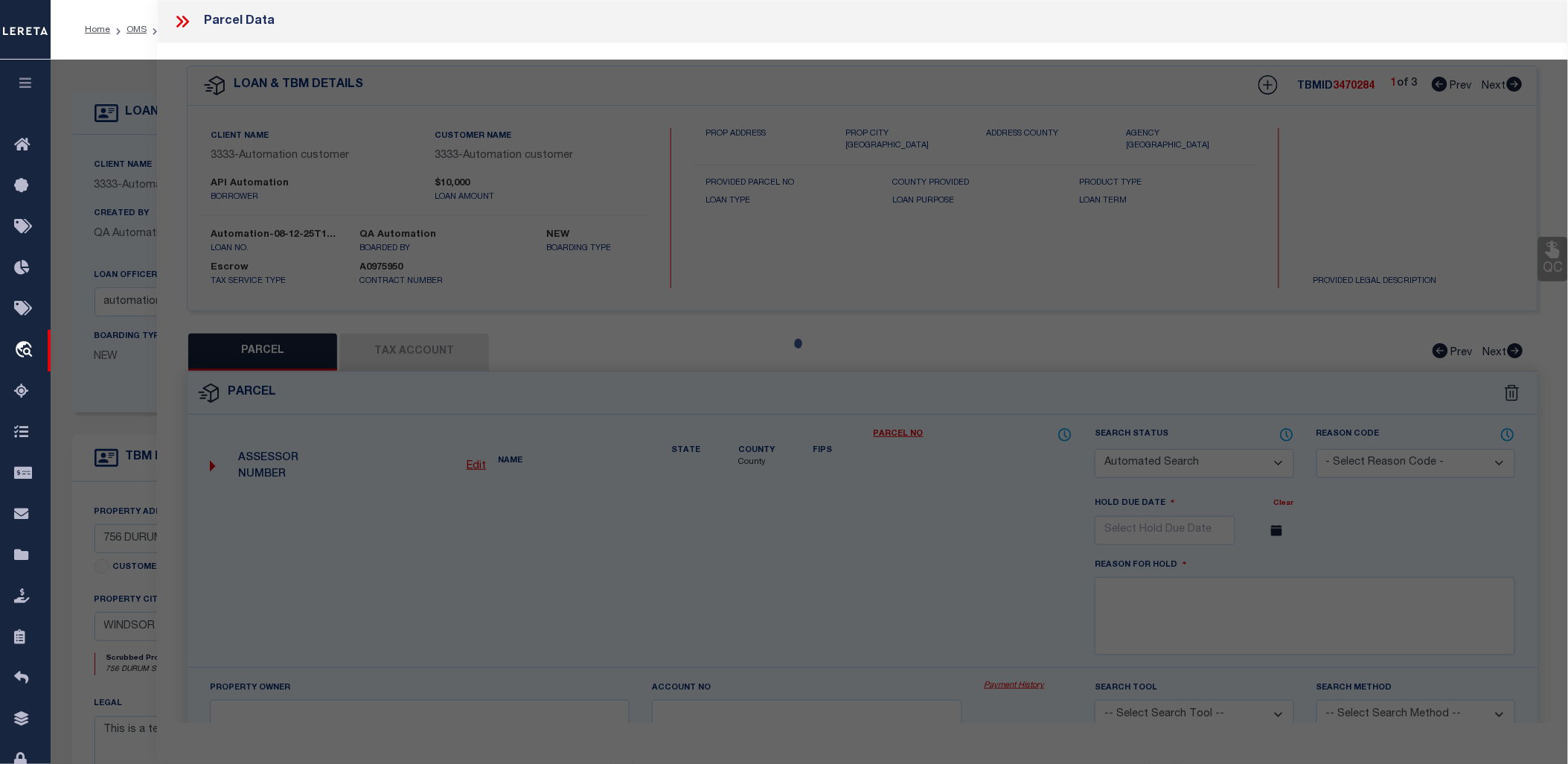
checkbox input "false"
select select "CP"
type input "STOLL,GLENN E"
select select "ATL"
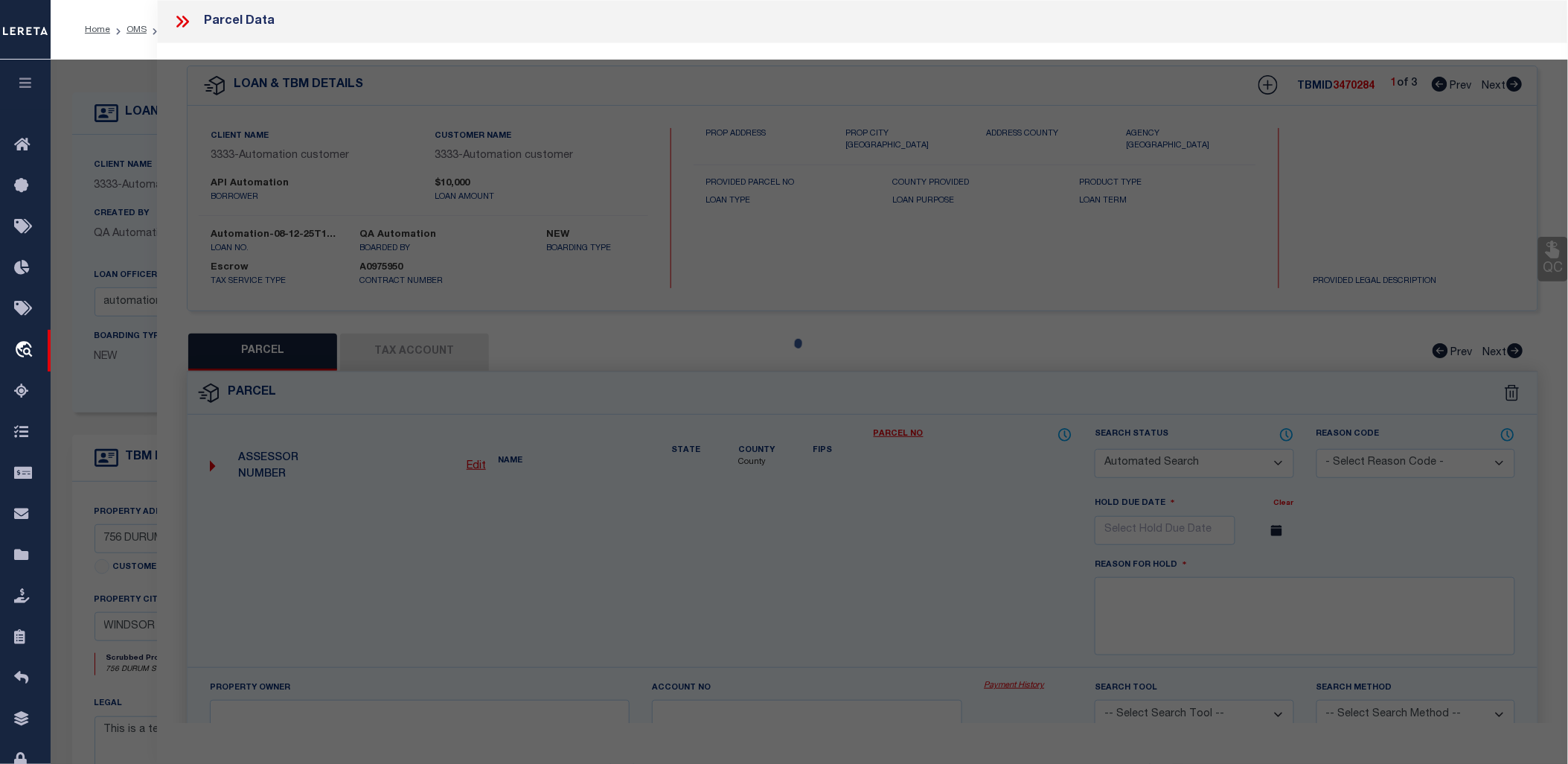
select select "ADD"
type input "756 DURUM ST"
checkbox input "false"
type input "WINDSOR, CO 80550"
type textarea "WIN GP L2 BLK2 GRASSLANDS PARK"
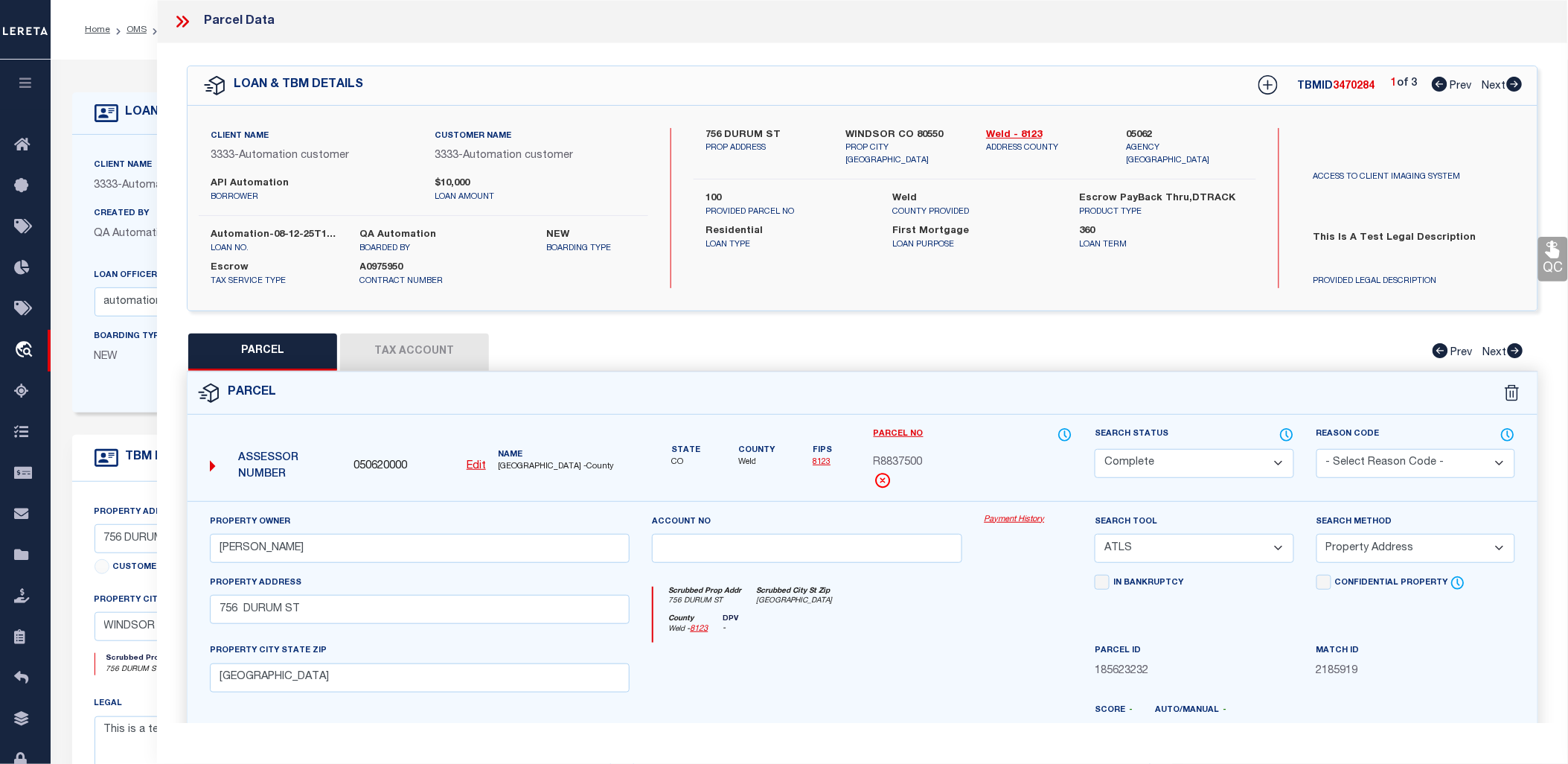
click at [1029, 522] on link "Payment History" at bounding box center [1029, 520] width 89 height 13
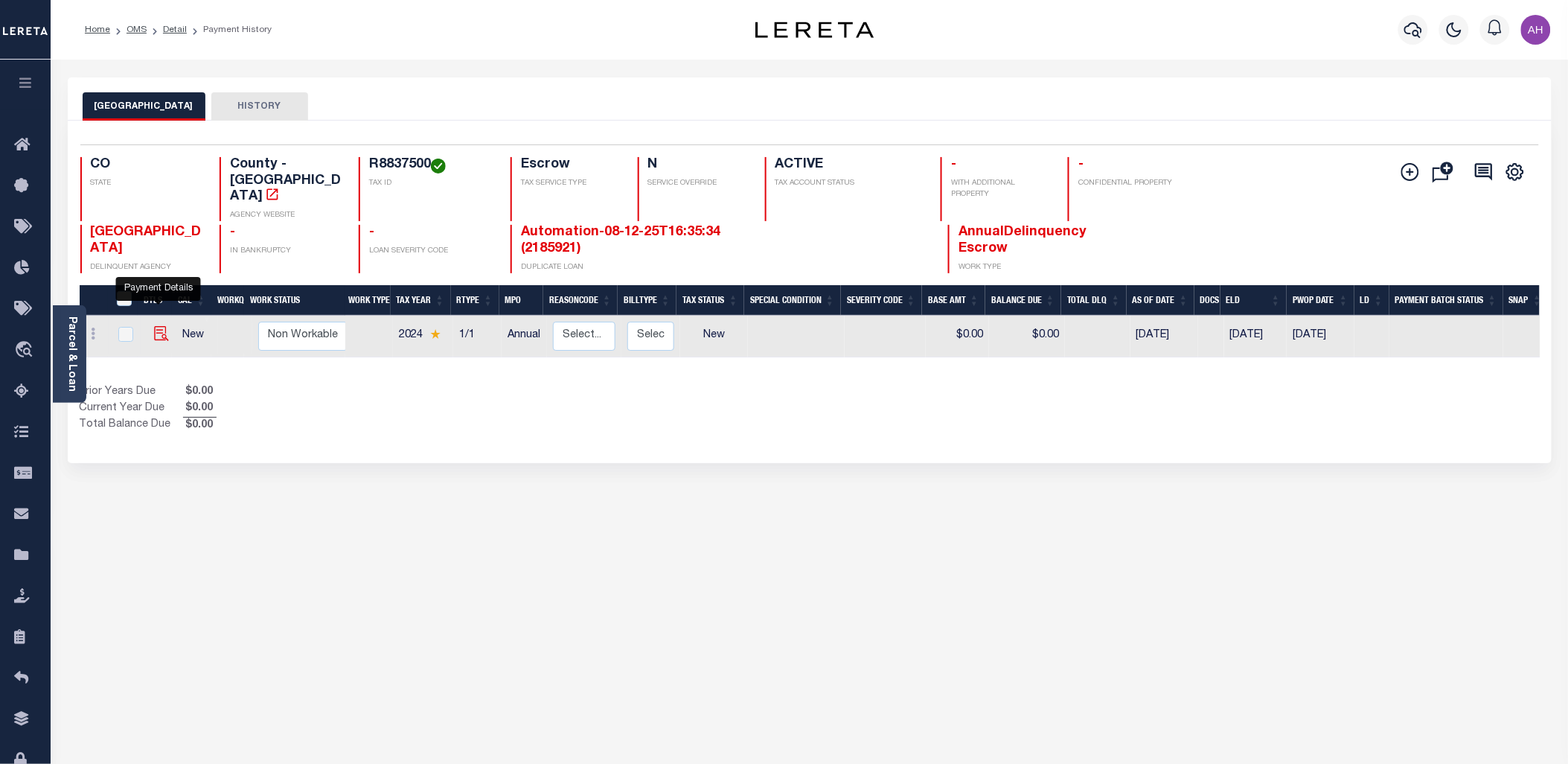
click at [157, 326] on img "" at bounding box center [161, 333] width 15 height 15
checkbox input "true"
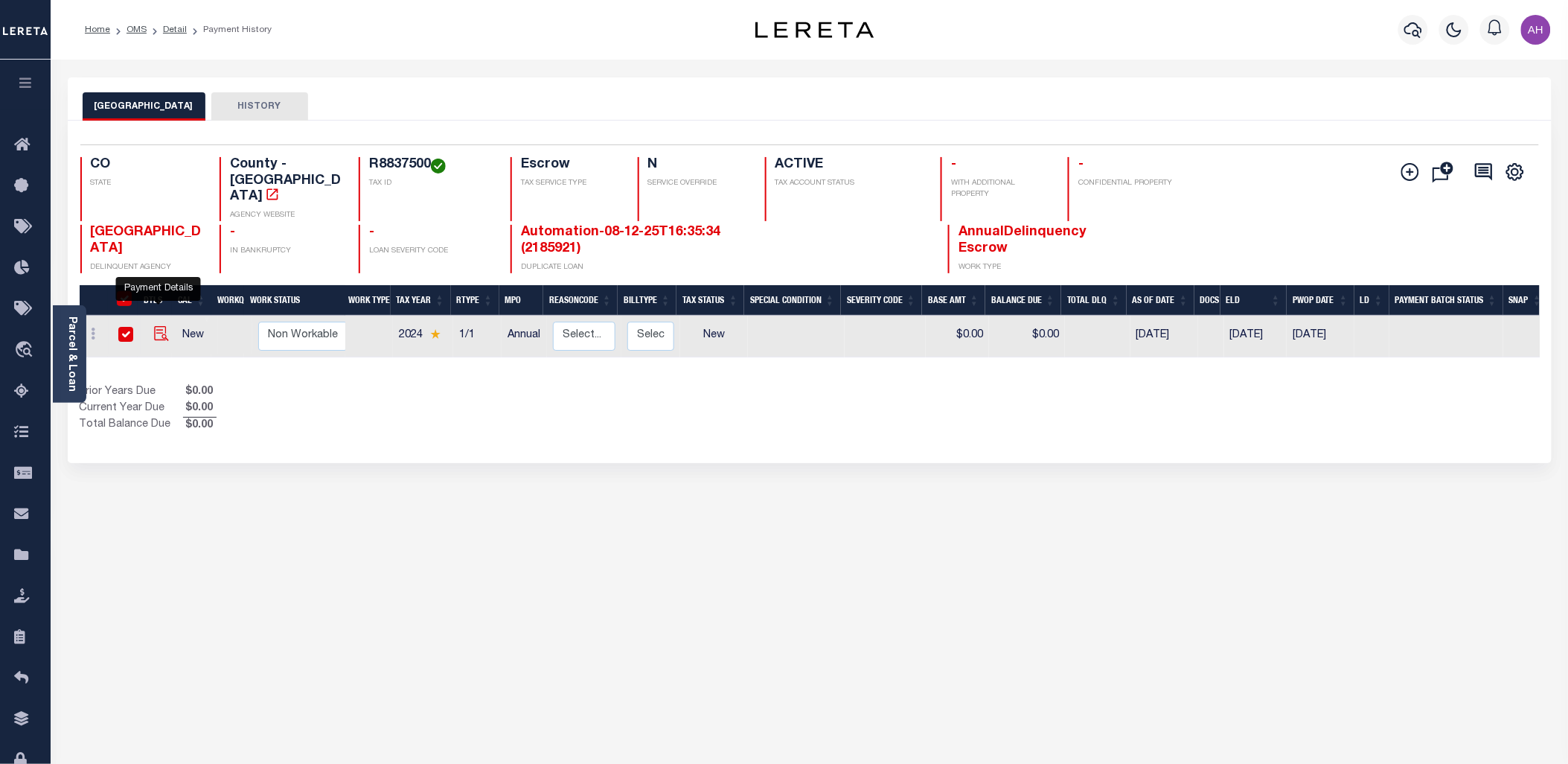
checkbox input "true"
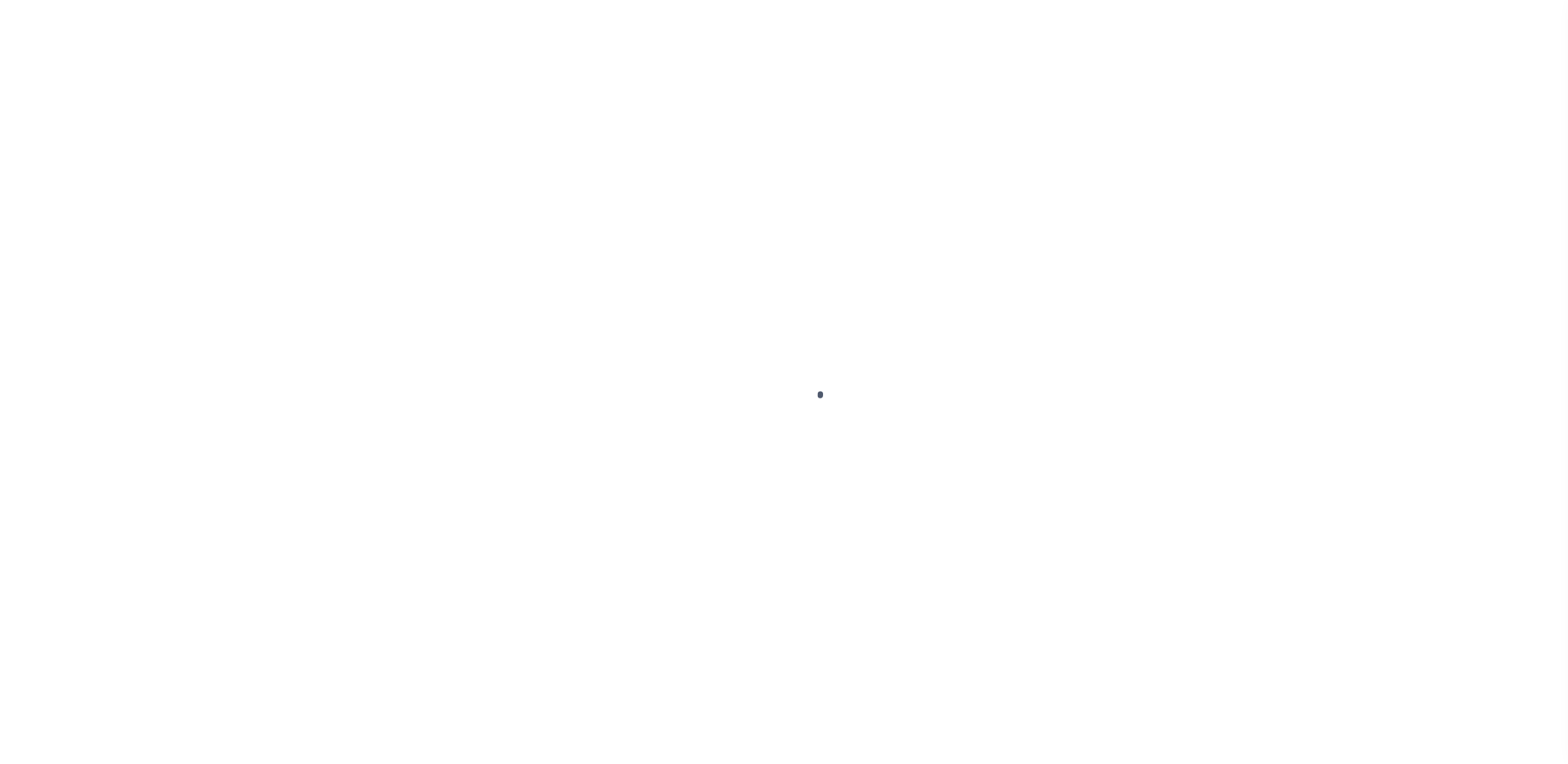
select select "NW2"
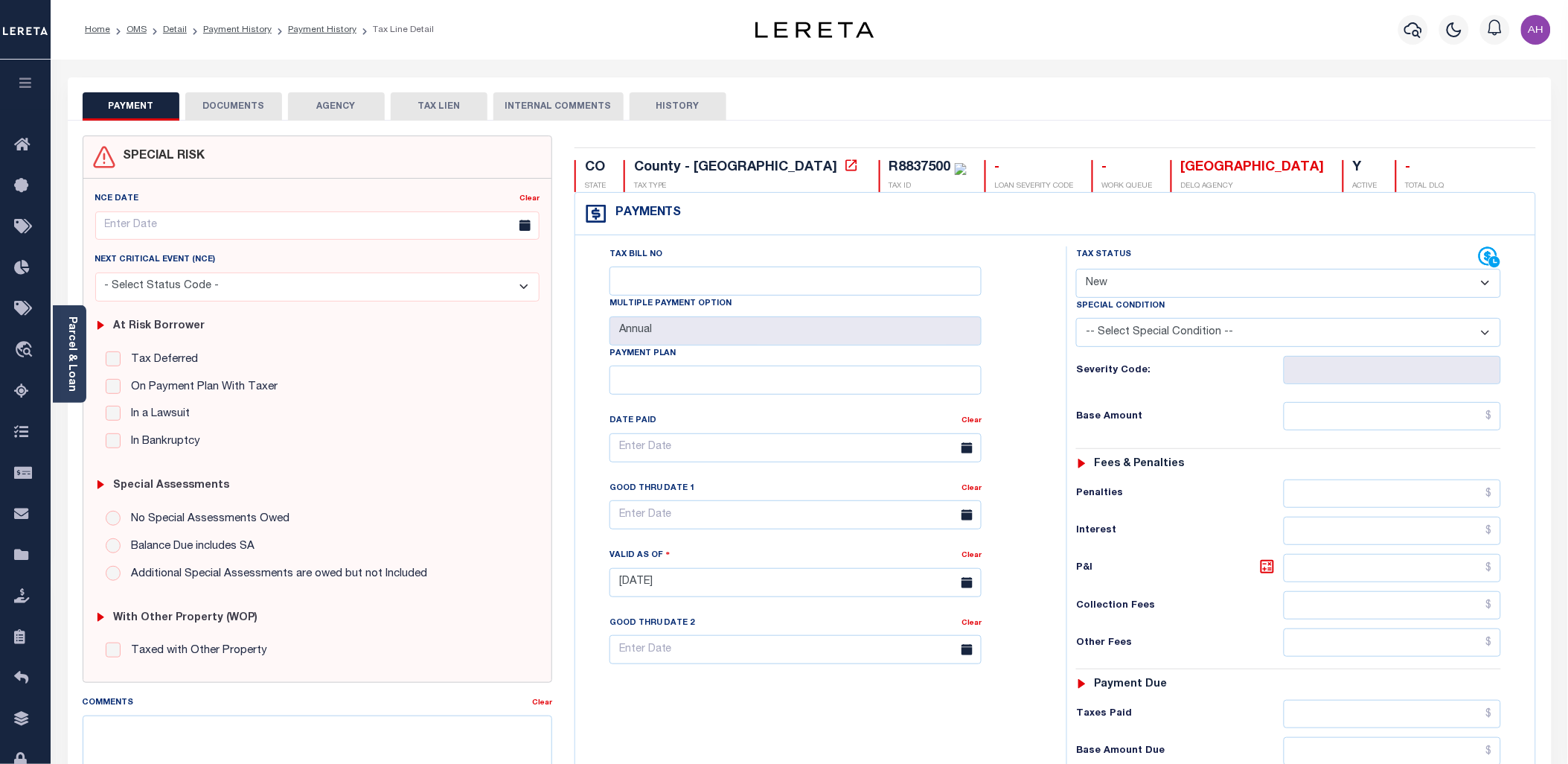
click at [221, 108] on button "DOCUMENTS" at bounding box center [233, 106] width 96 height 29
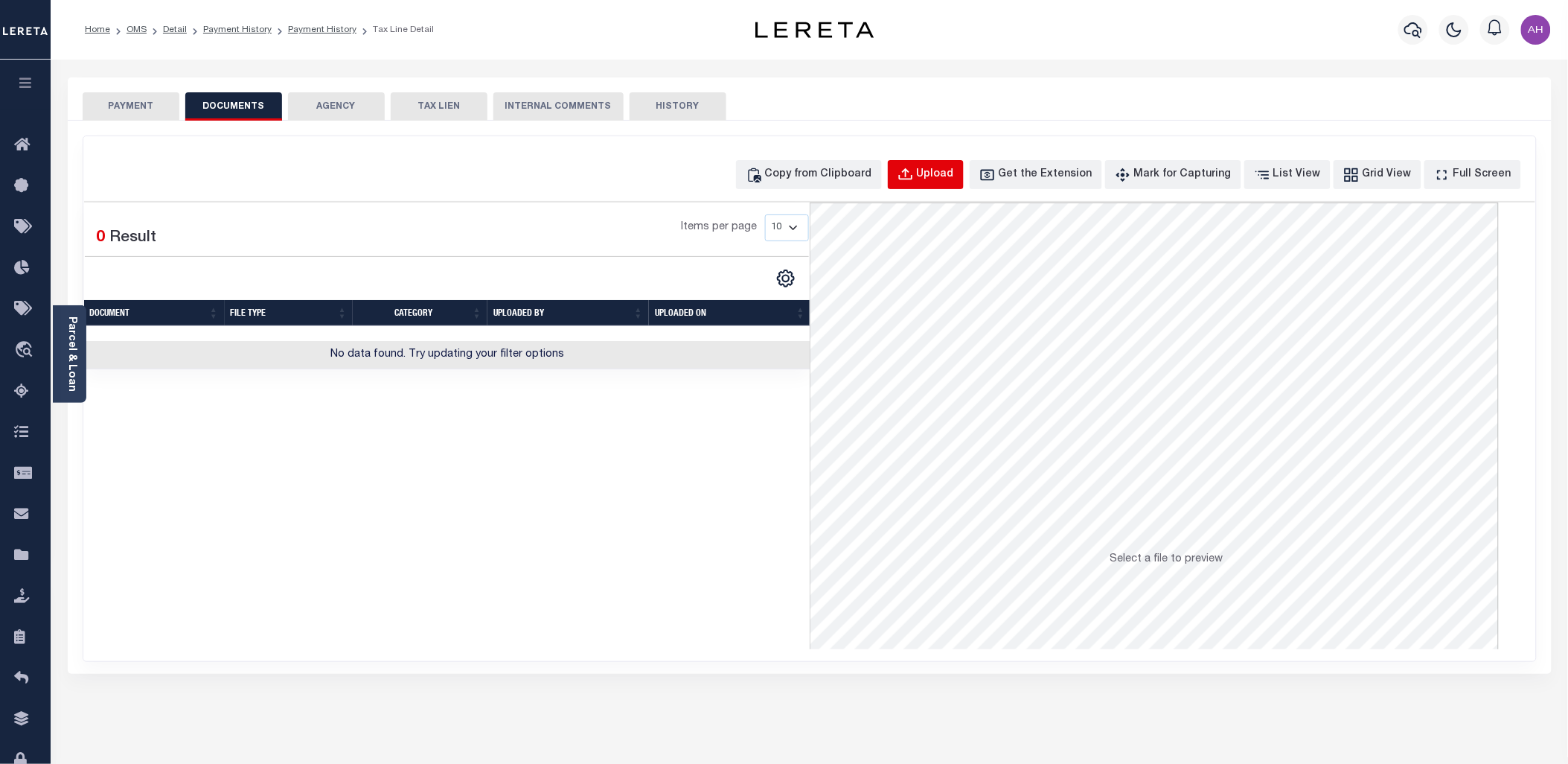
click at [954, 168] on div "Upload" at bounding box center [935, 174] width 37 height 17
select select "POP"
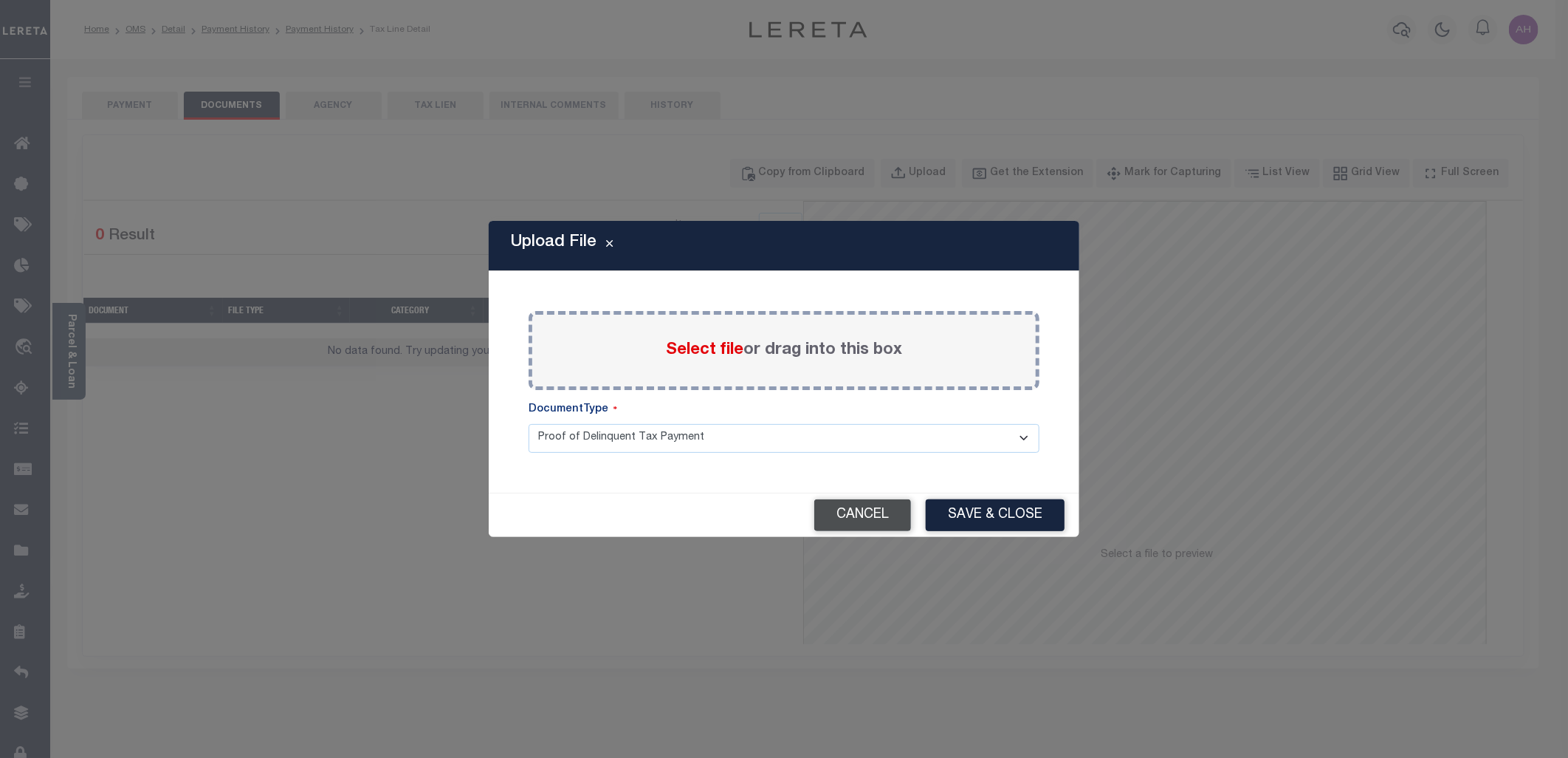
click at [861, 518] on button "Cancel" at bounding box center [862, 515] width 97 height 32
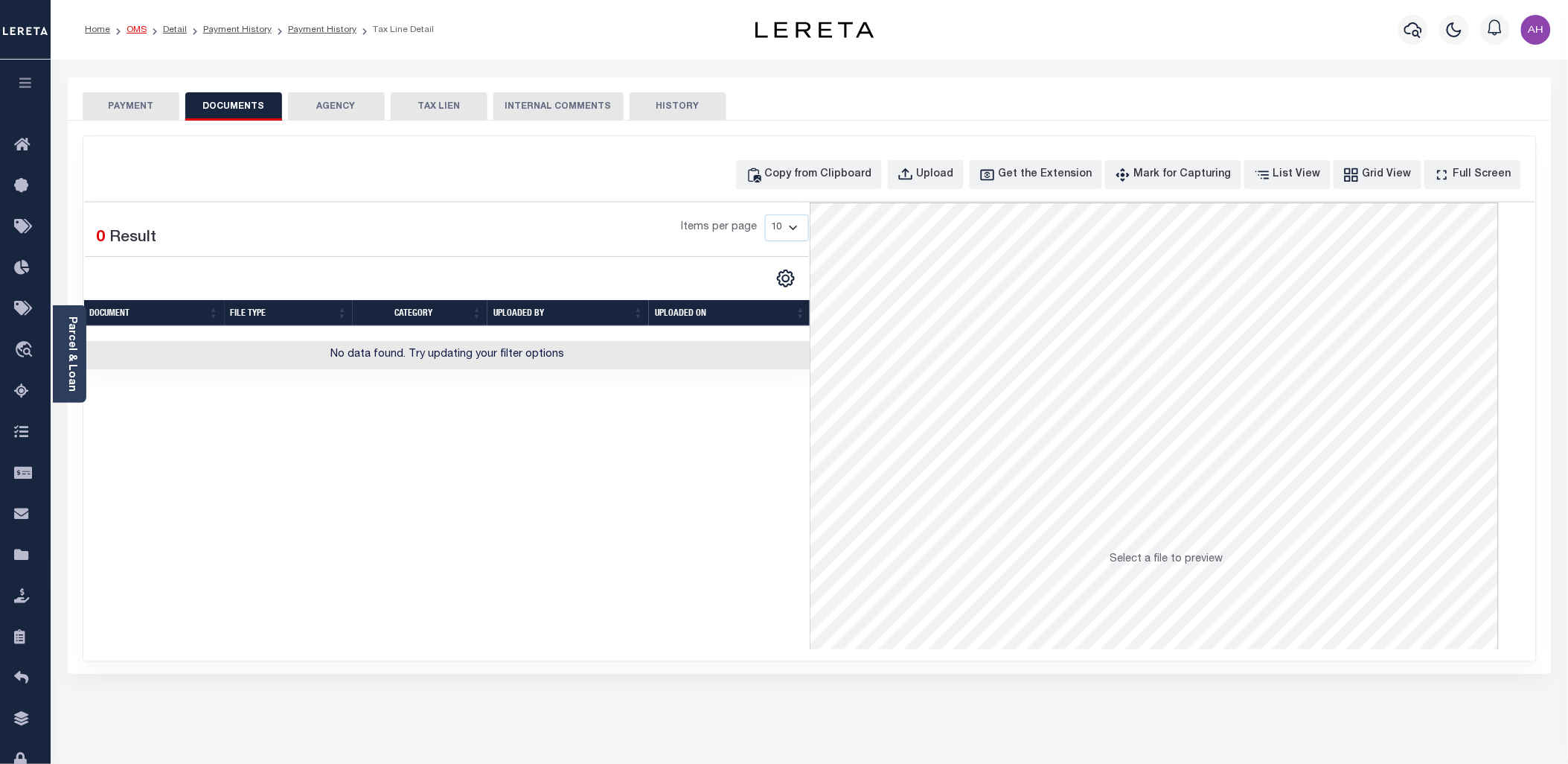
click at [133, 27] on link "OMS" at bounding box center [137, 30] width 20 height 9
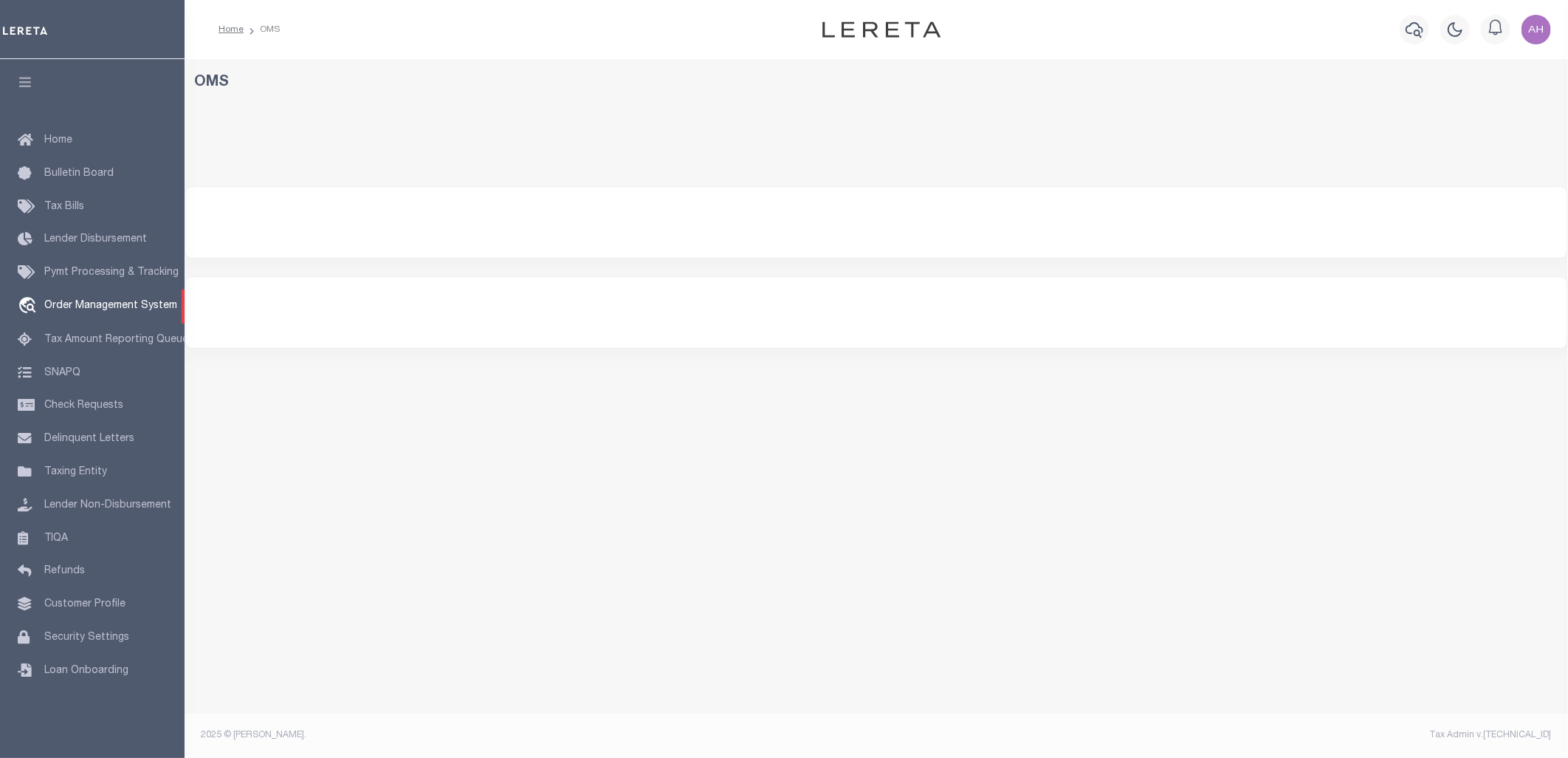
select select "200"
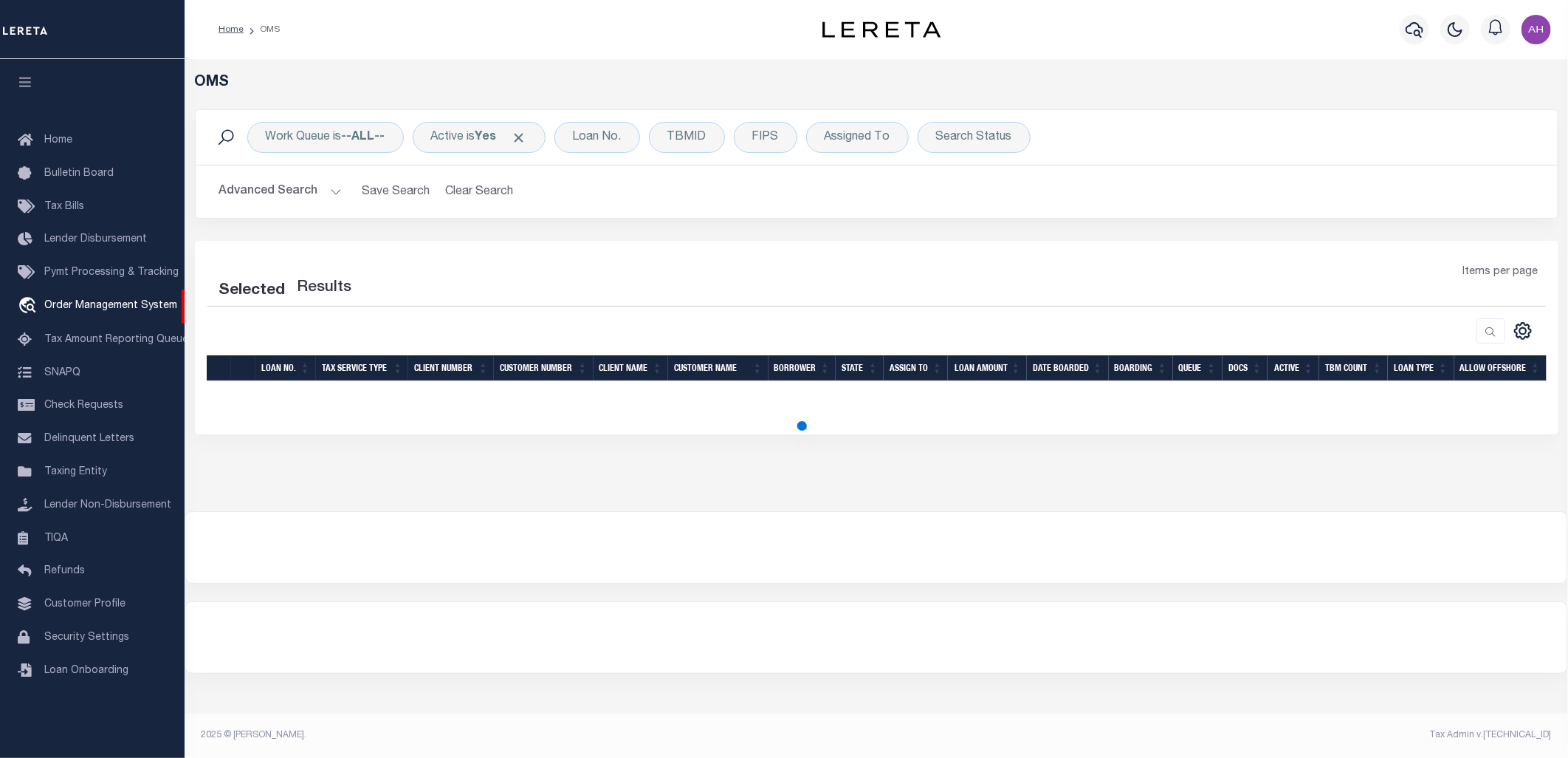
select select "200"
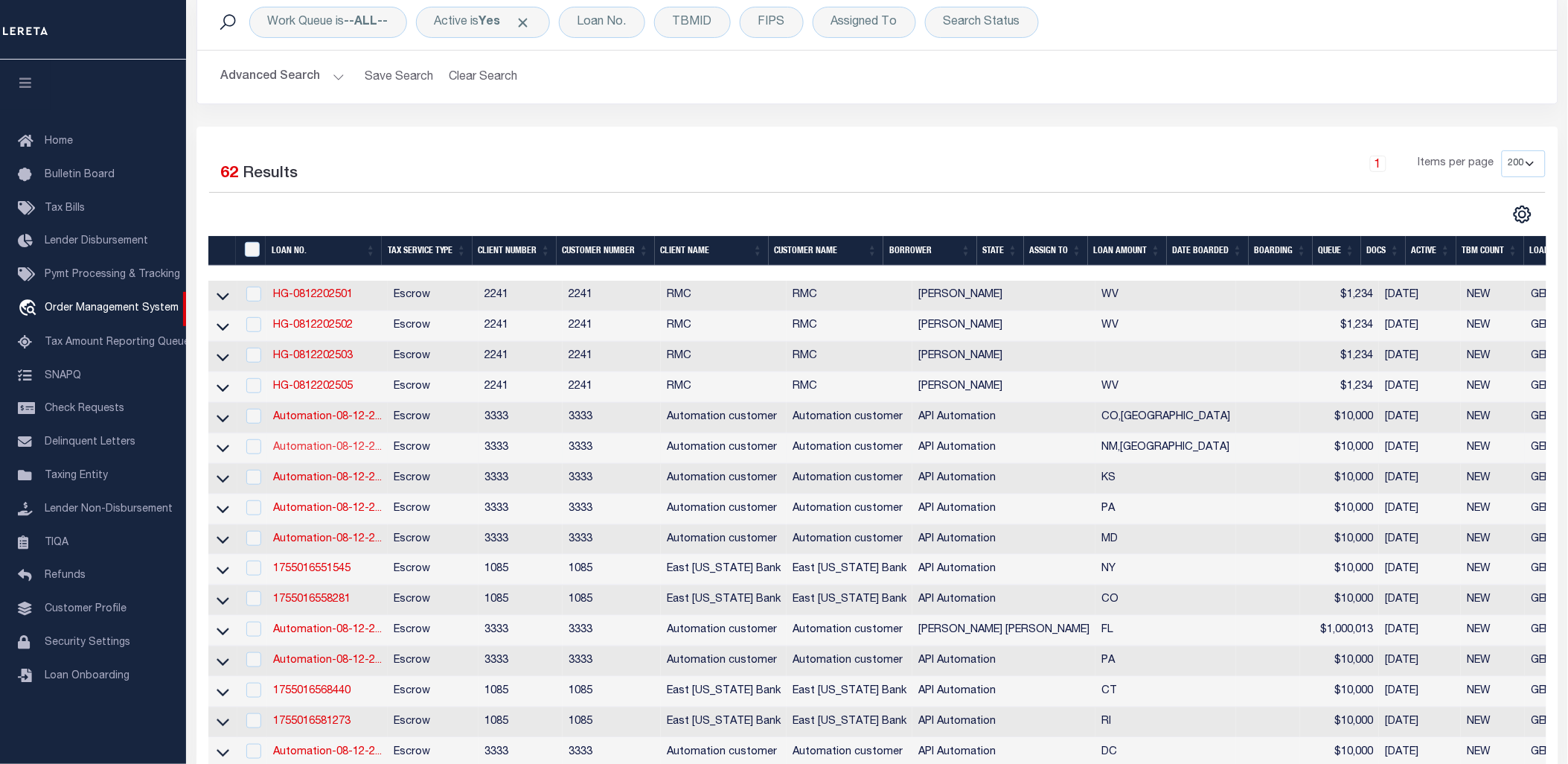
scroll to position [346, 0]
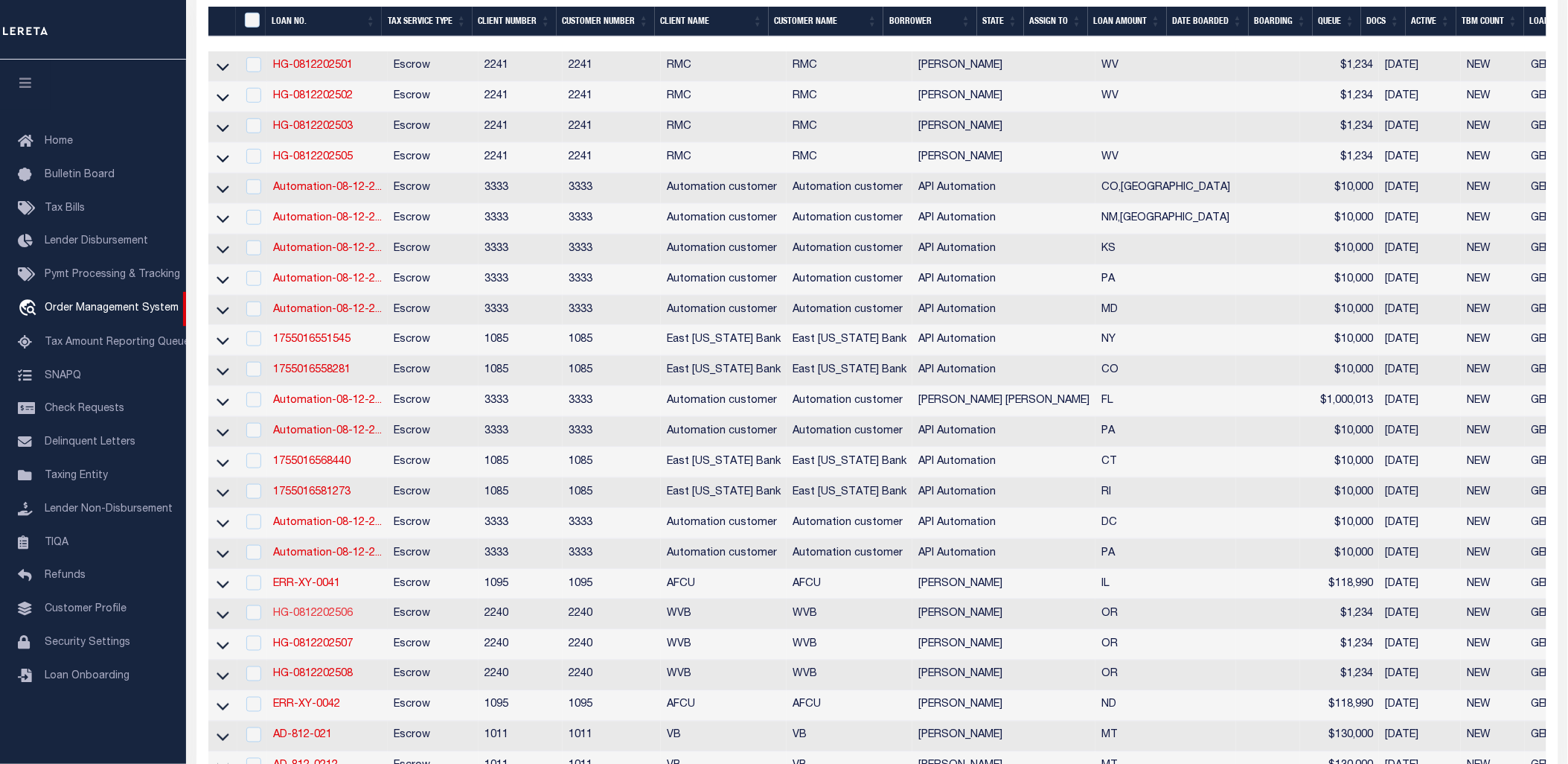
click at [322, 618] on link "HG-0812202506" at bounding box center [312, 613] width 80 height 11
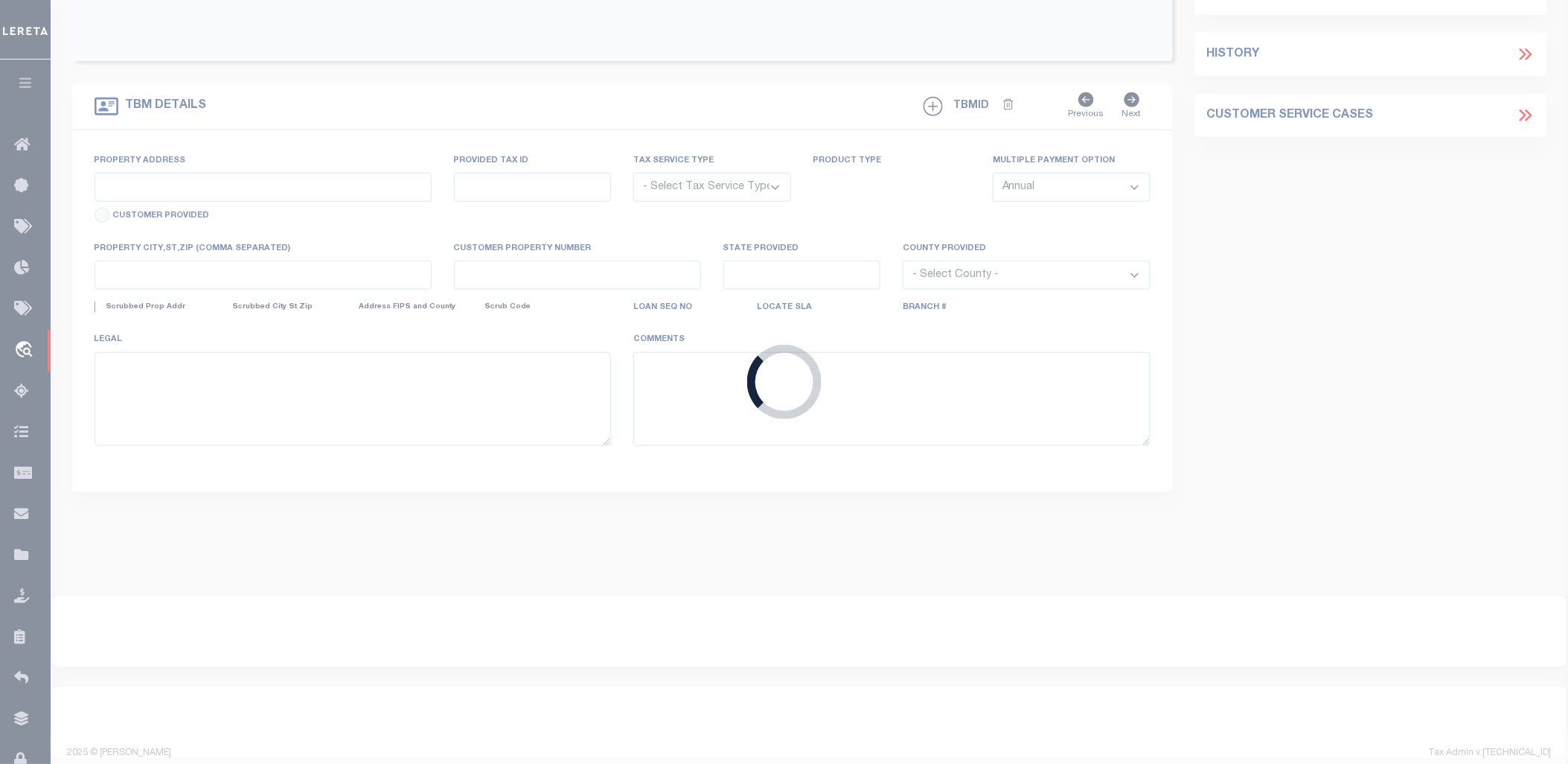
type input "HG-0812202506"
type input "[PERSON_NAME]"
select select
type input "08/11/2025"
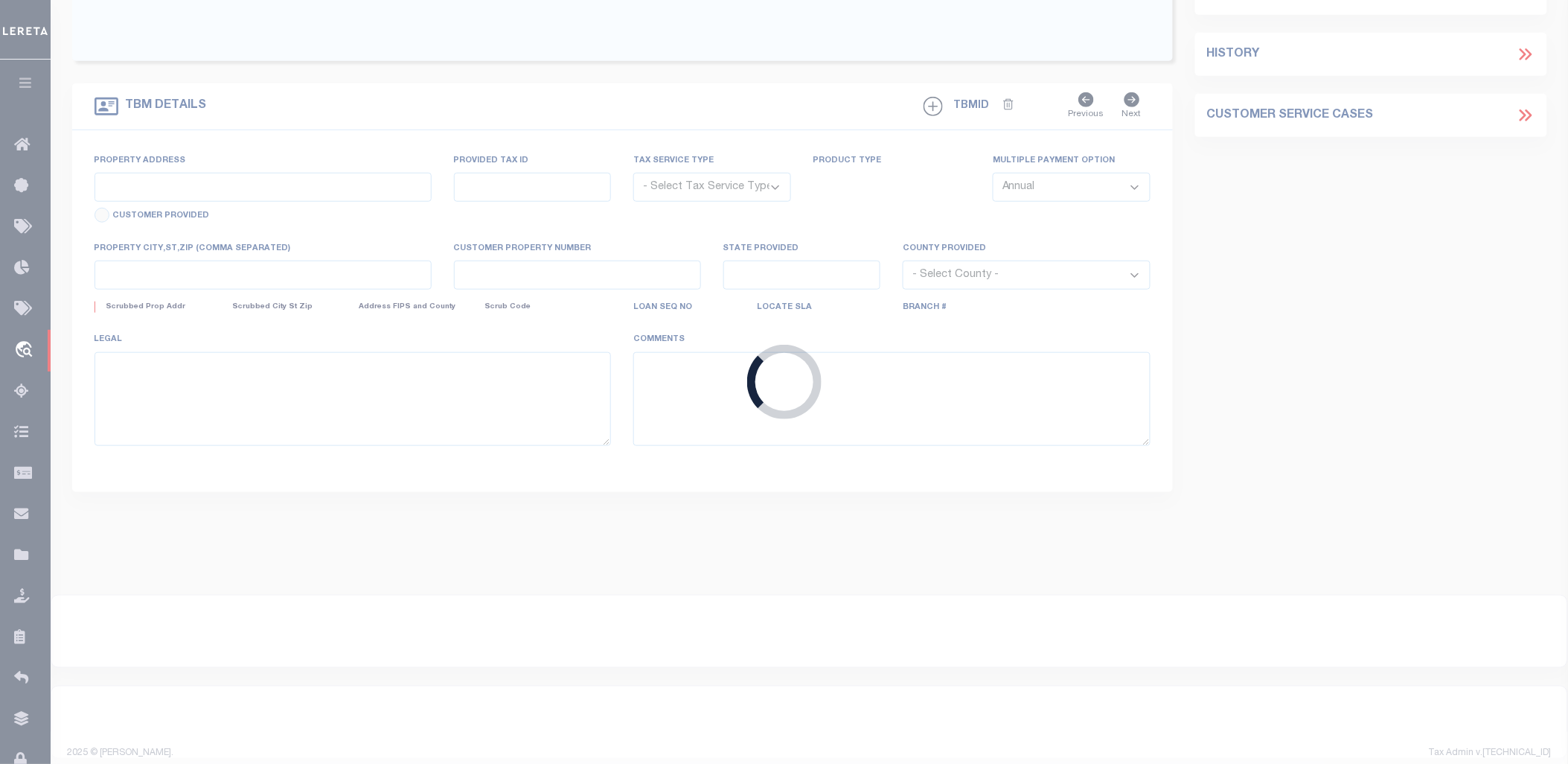
select select "10"
select select "Escrow"
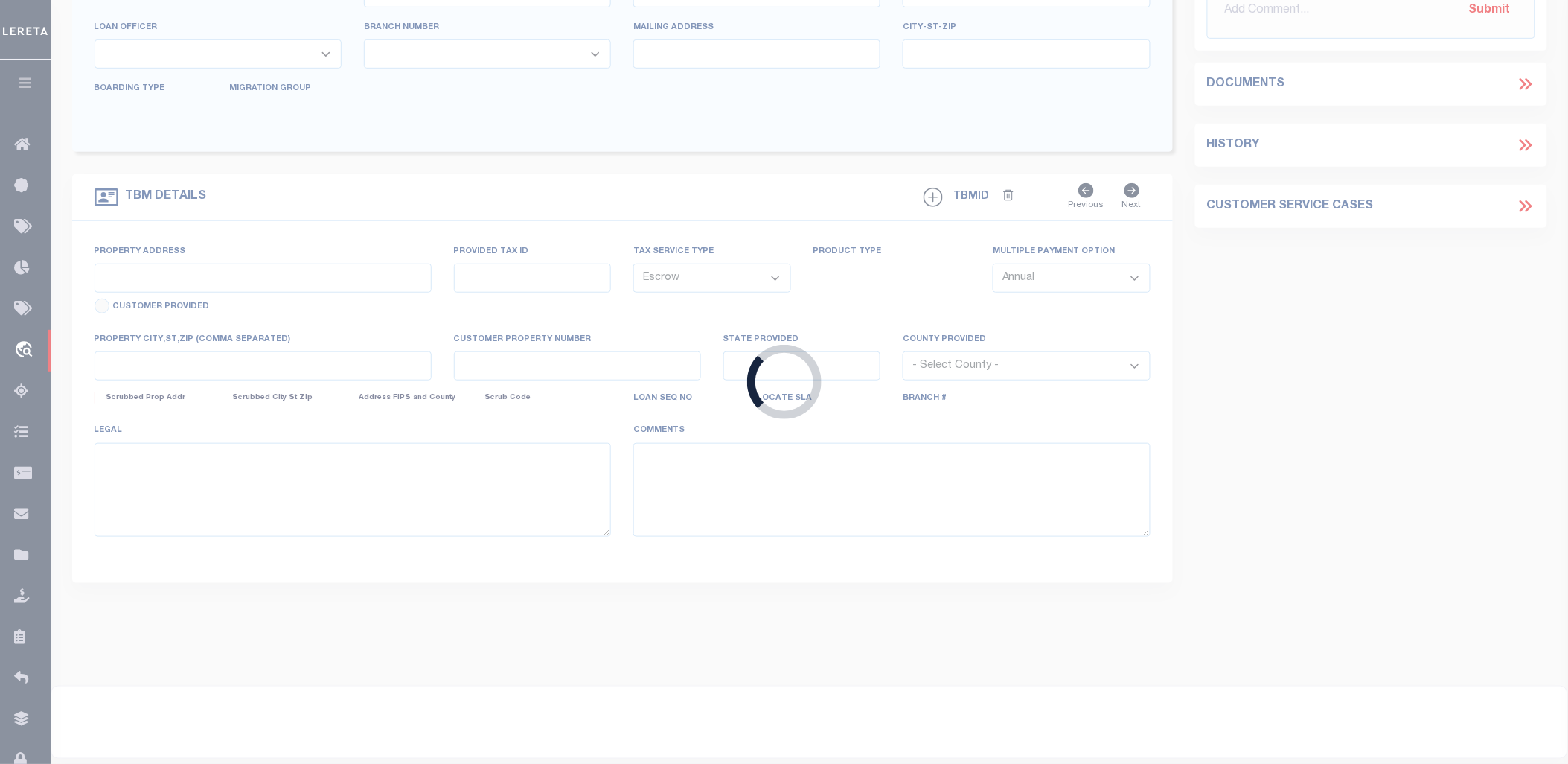
type input "[STREET_ADDRESS]"
type input "ROSEBURG OR 97471-4537"
type input "OR"
select select
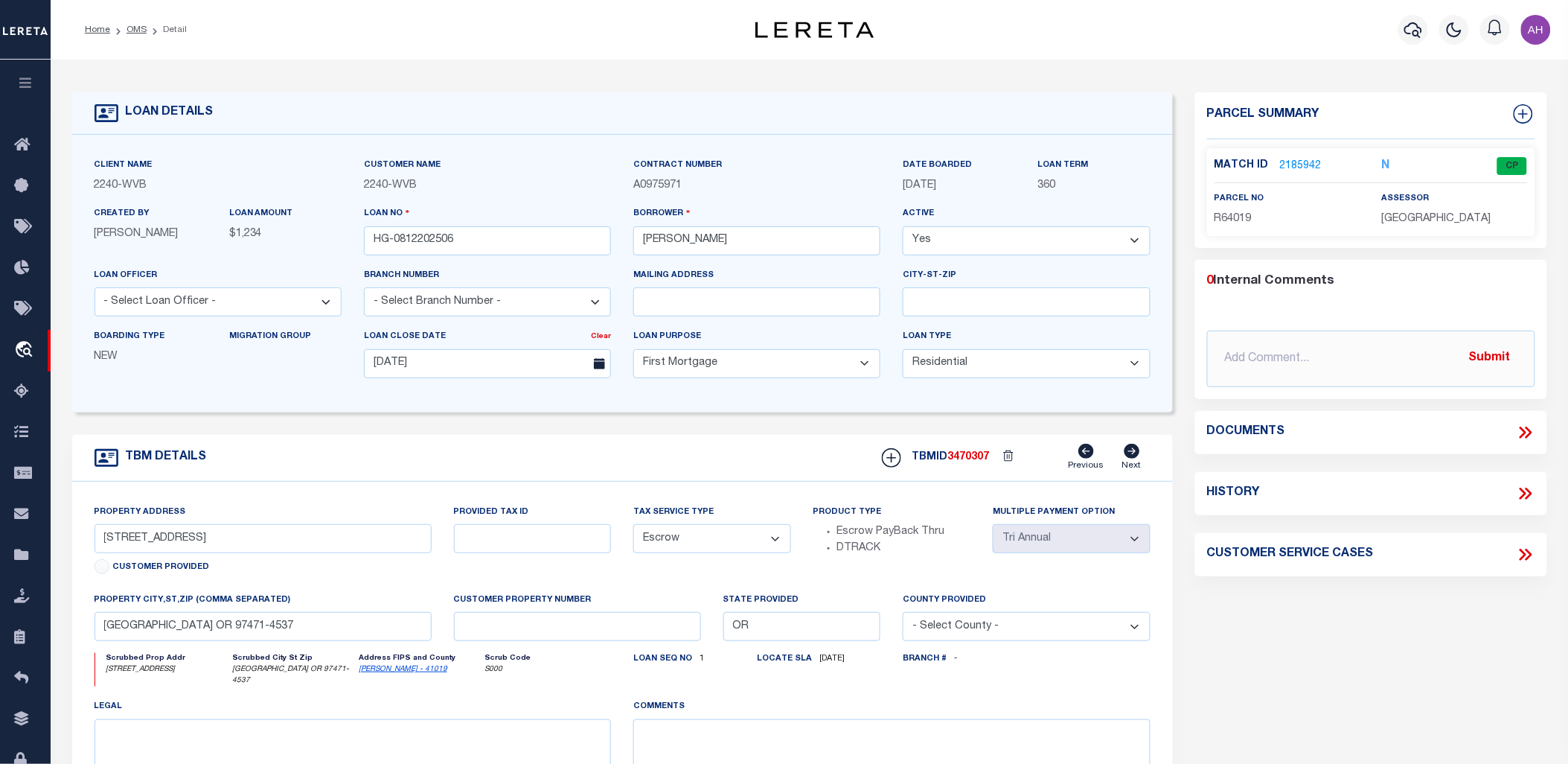
click at [1300, 163] on link "2185942" at bounding box center [1300, 166] width 41 height 16
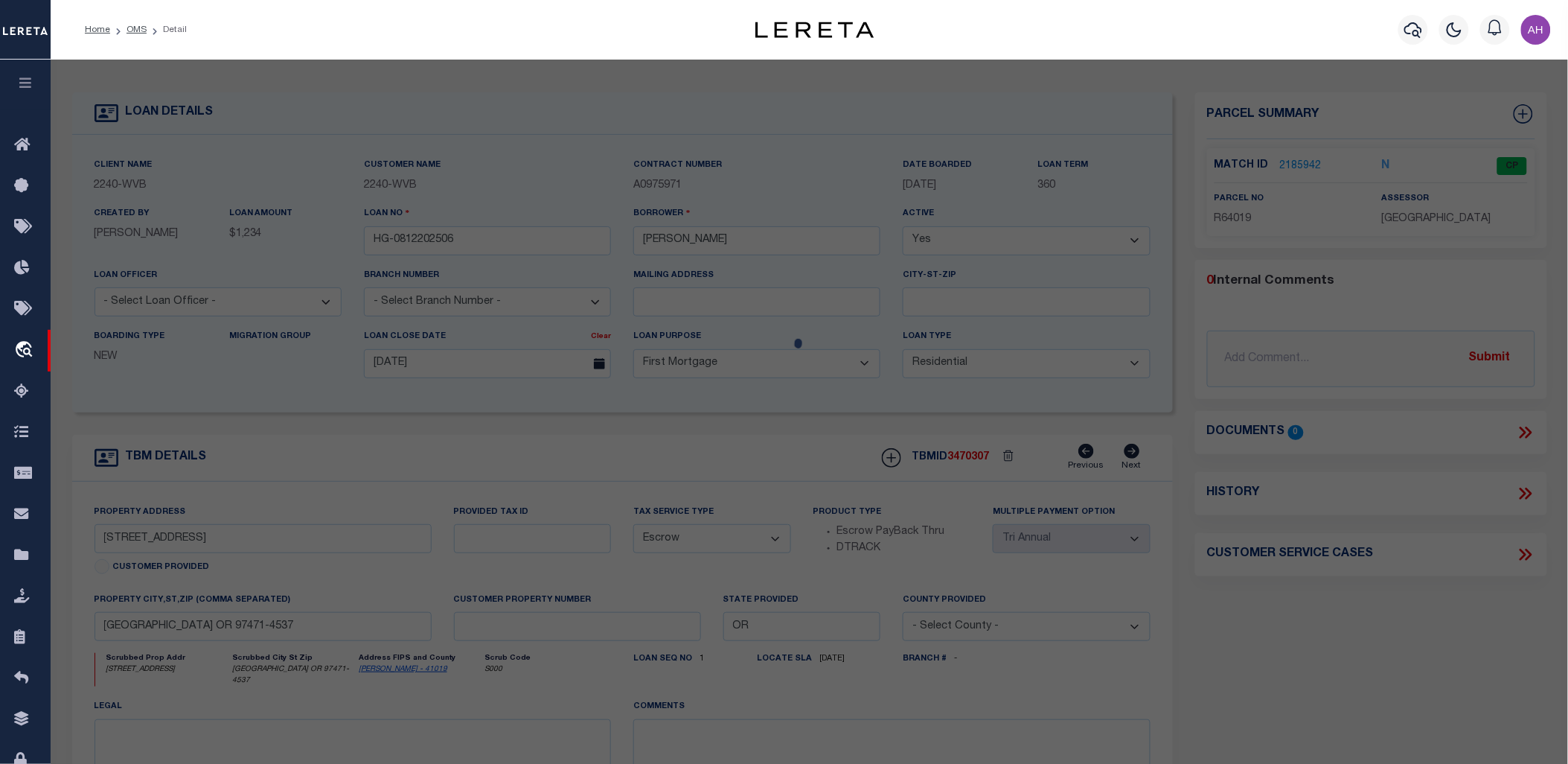
checkbox input "false"
select select "CP"
type input "[PERSON_NAME]"
select select "ATL"
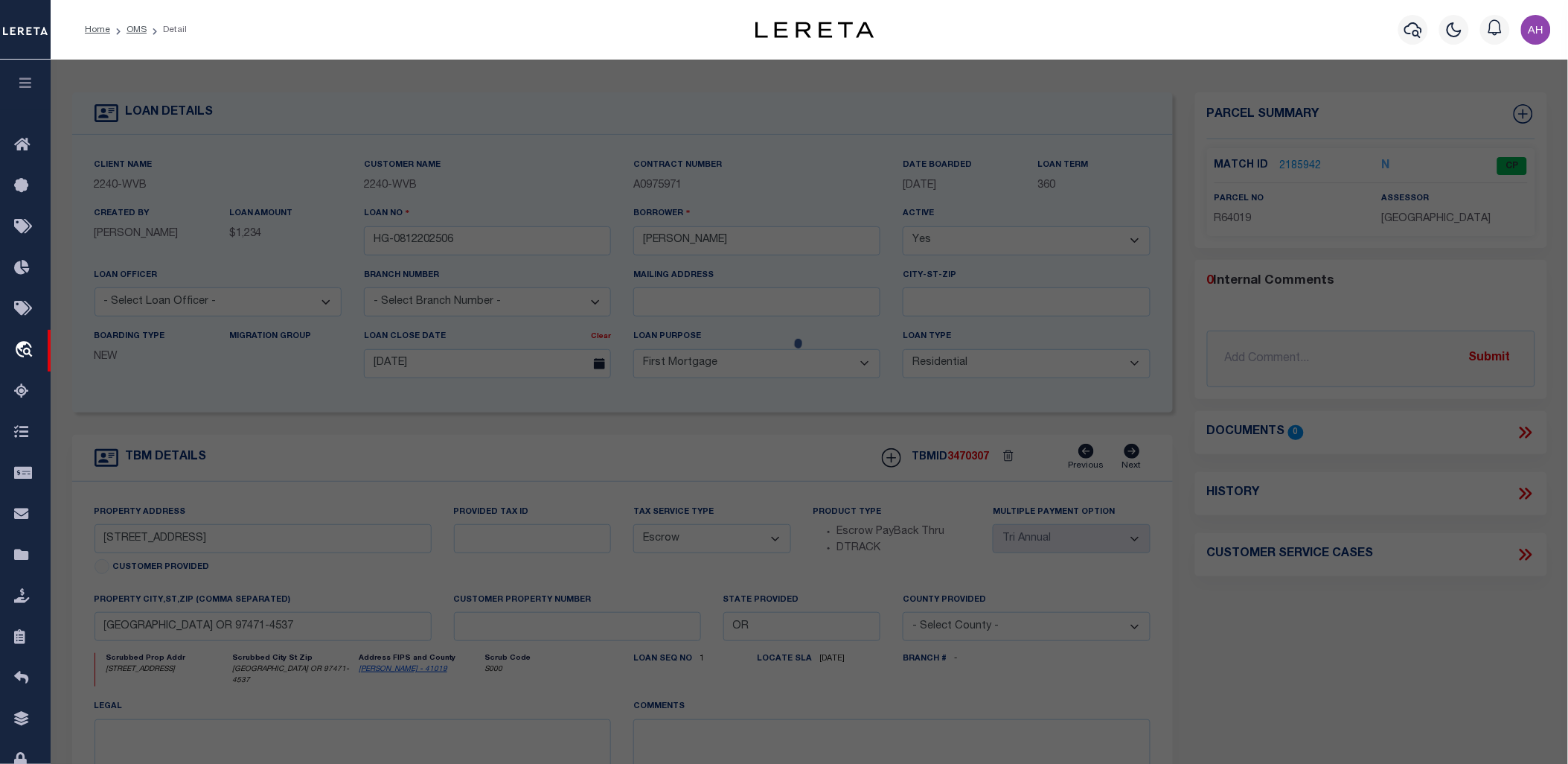
select select "ADD"
type input "[STREET_ADDRESS]"
checkbox input "false"
type input "ROSEBURG, OR 97471"
type textarea "[STREET_ADDRESS] 0.32"
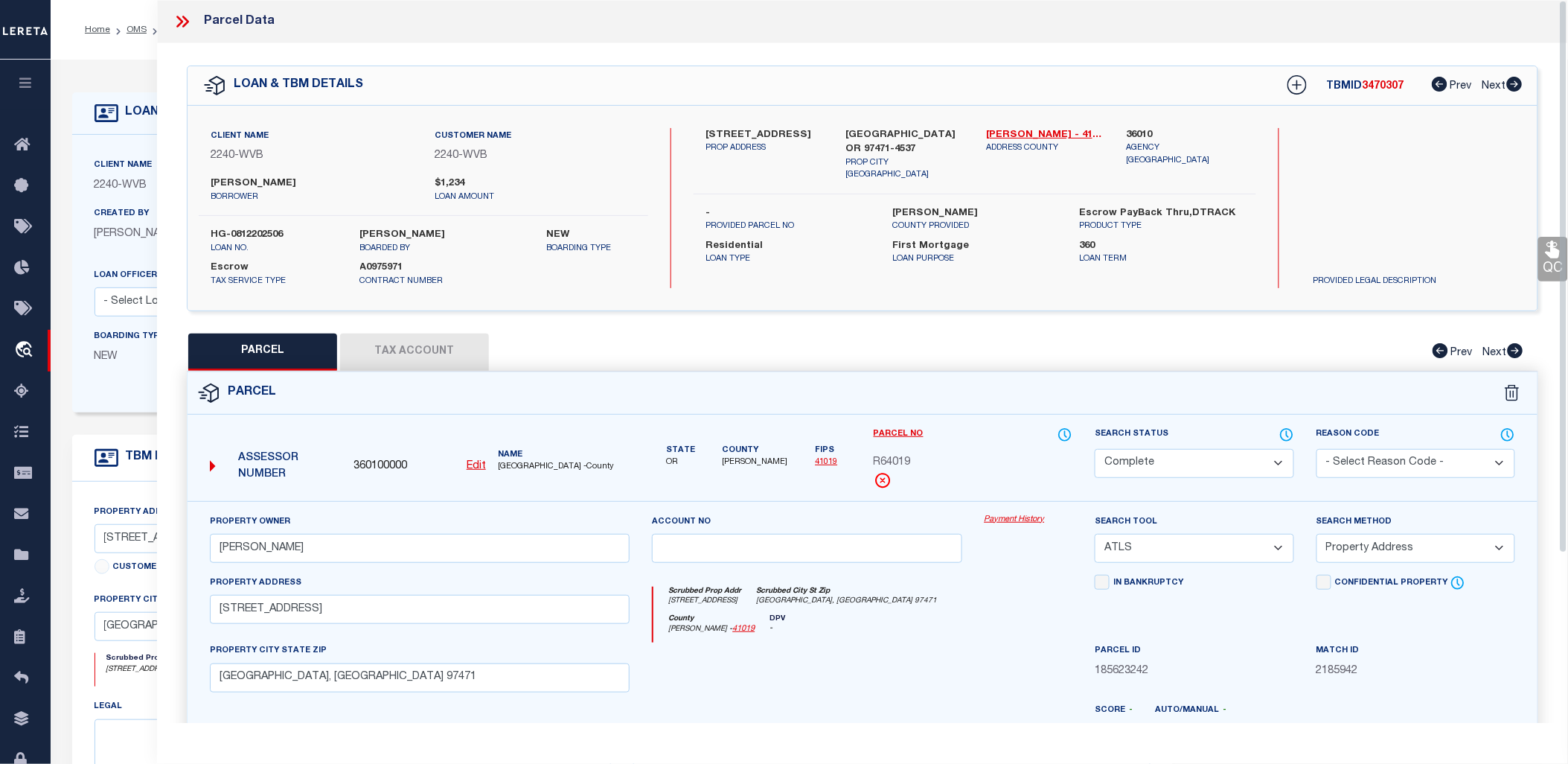
click at [999, 517] on link "Payment History" at bounding box center [1029, 520] width 89 height 13
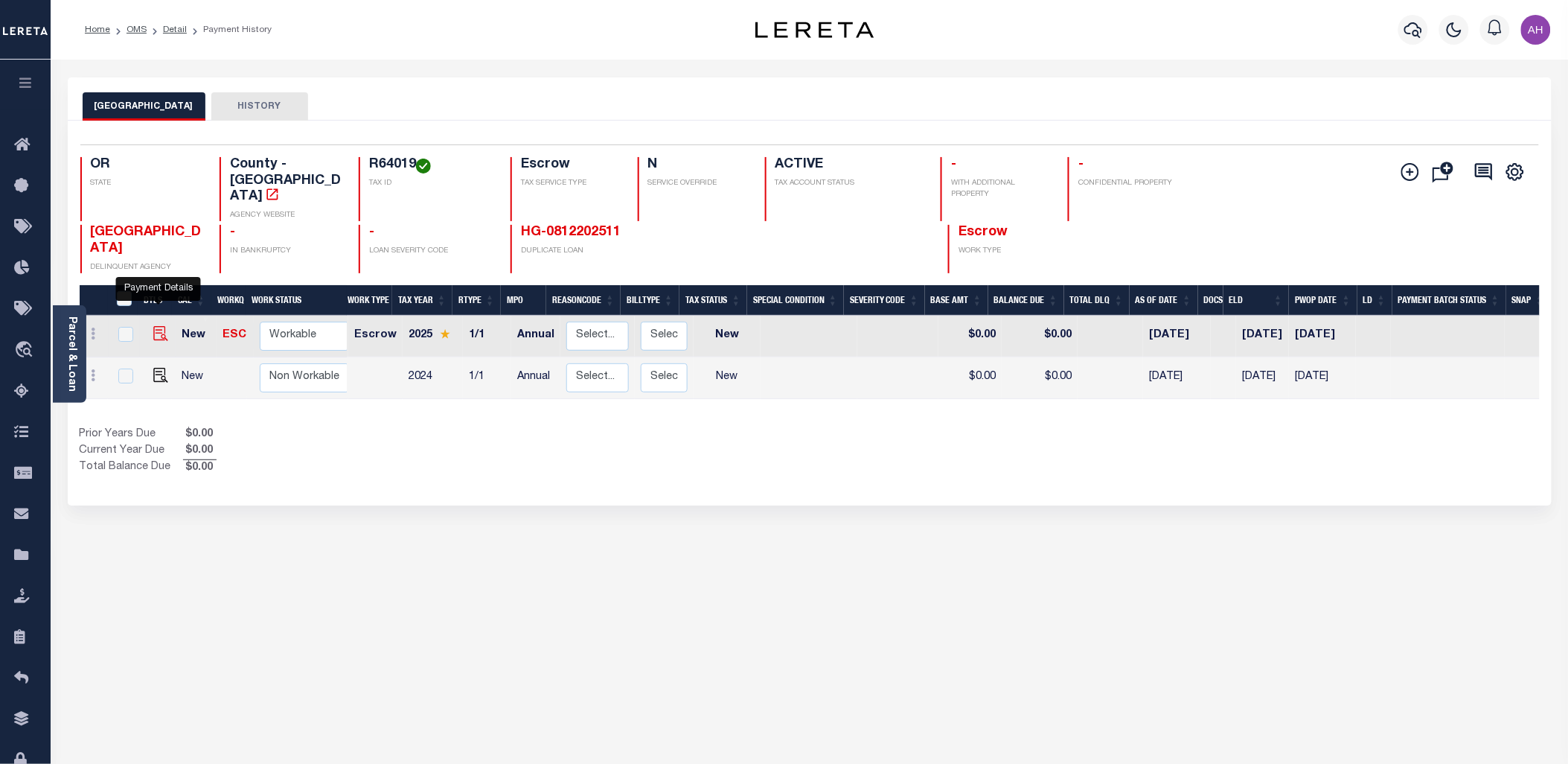
click at [155, 326] on img "" at bounding box center [160, 333] width 15 height 15
checkbox input "true"
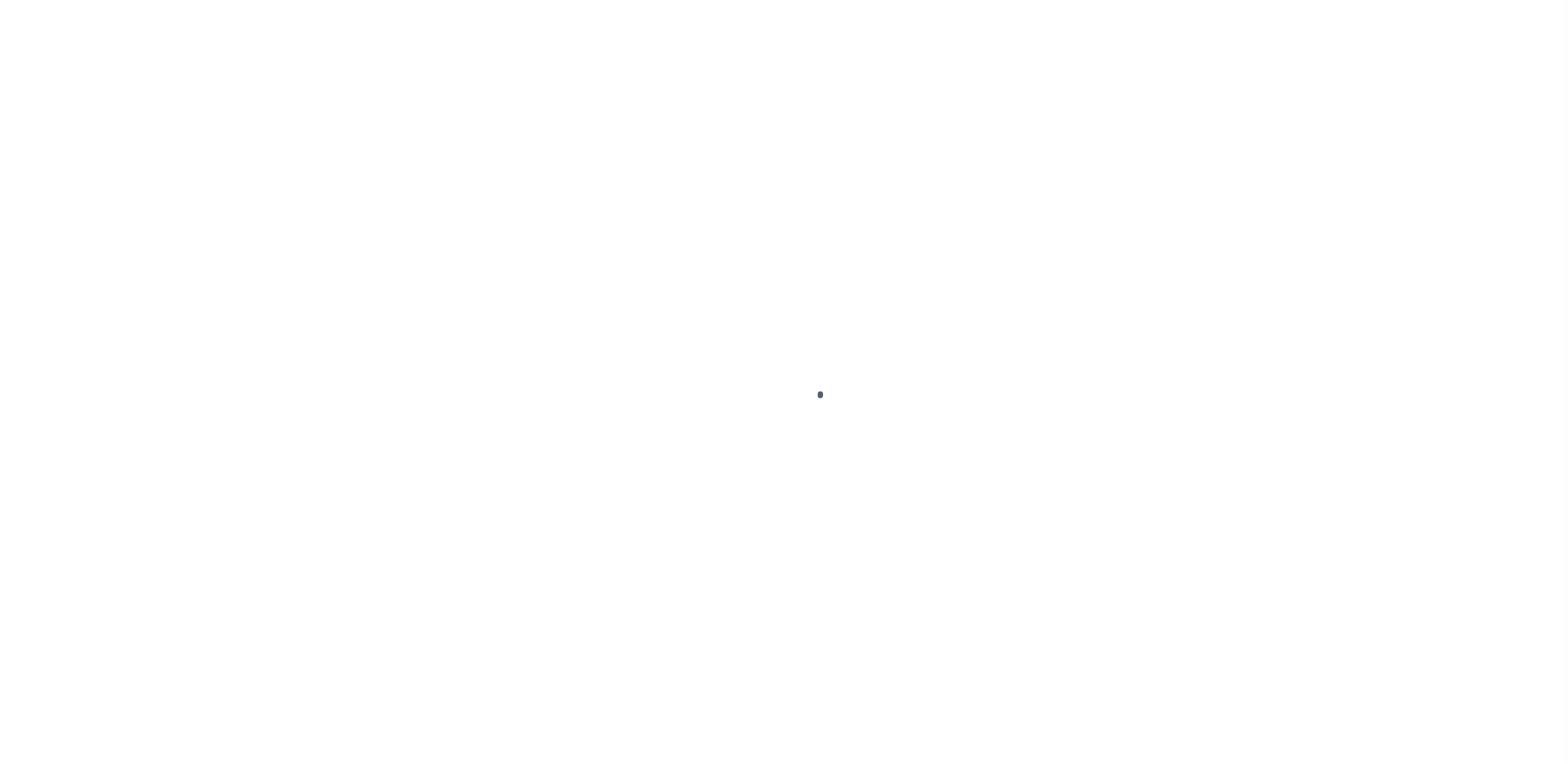
select select "NW2"
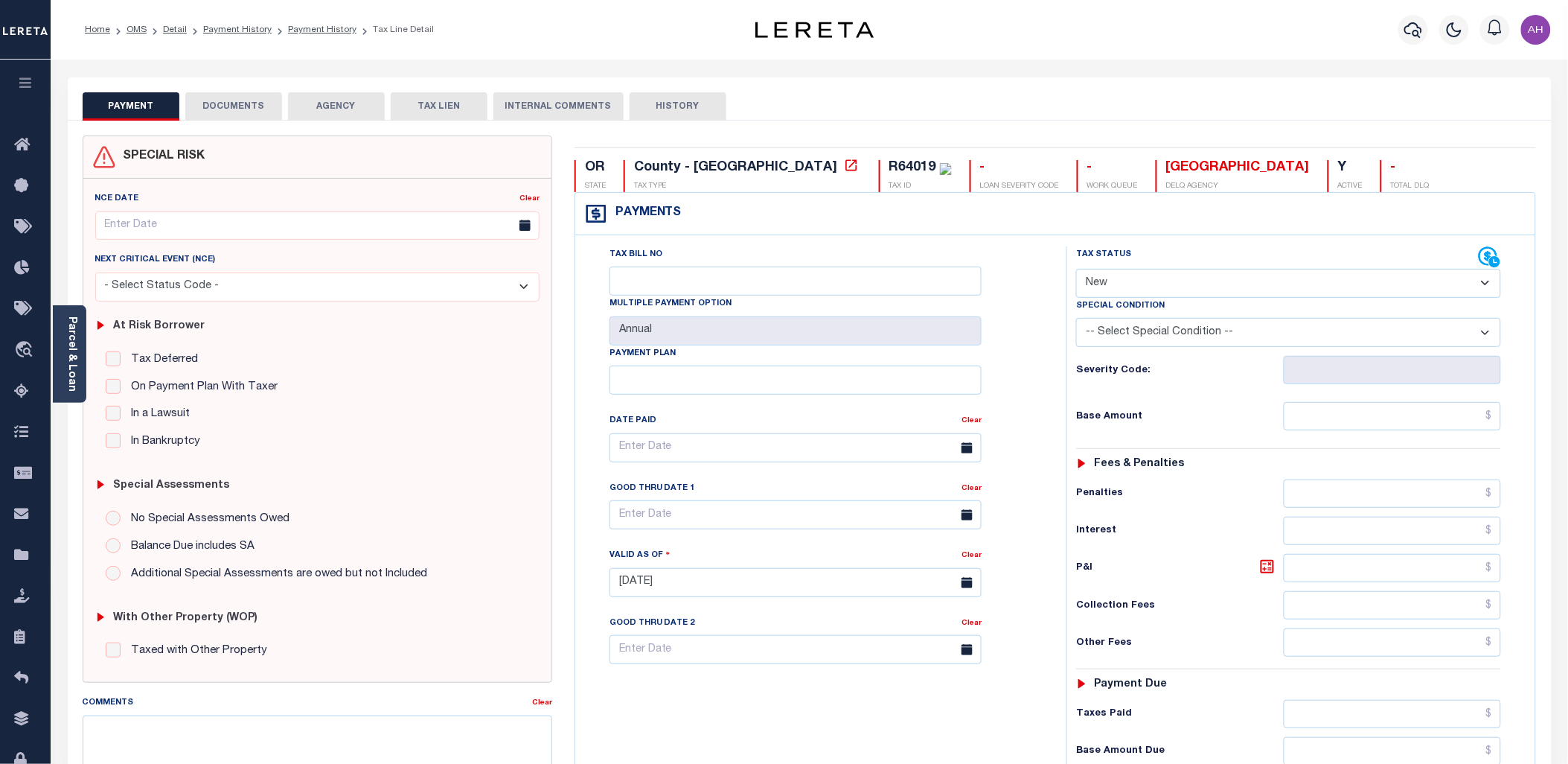
click at [239, 102] on button "DOCUMENTS" at bounding box center [233, 106] width 96 height 29
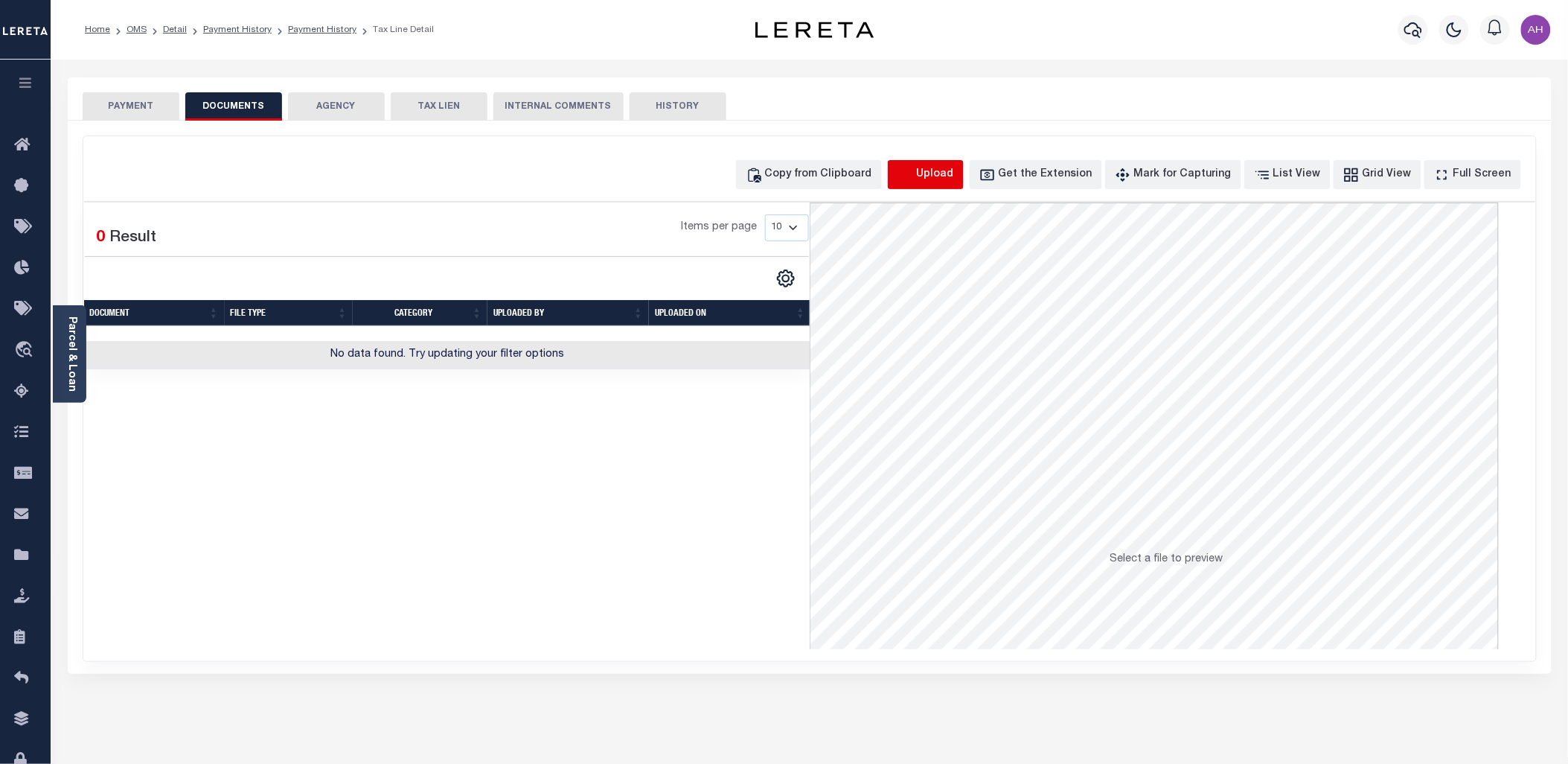
click at [913, 177] on icon "button" at bounding box center [906, 174] width 17 height 17
select select "POP"
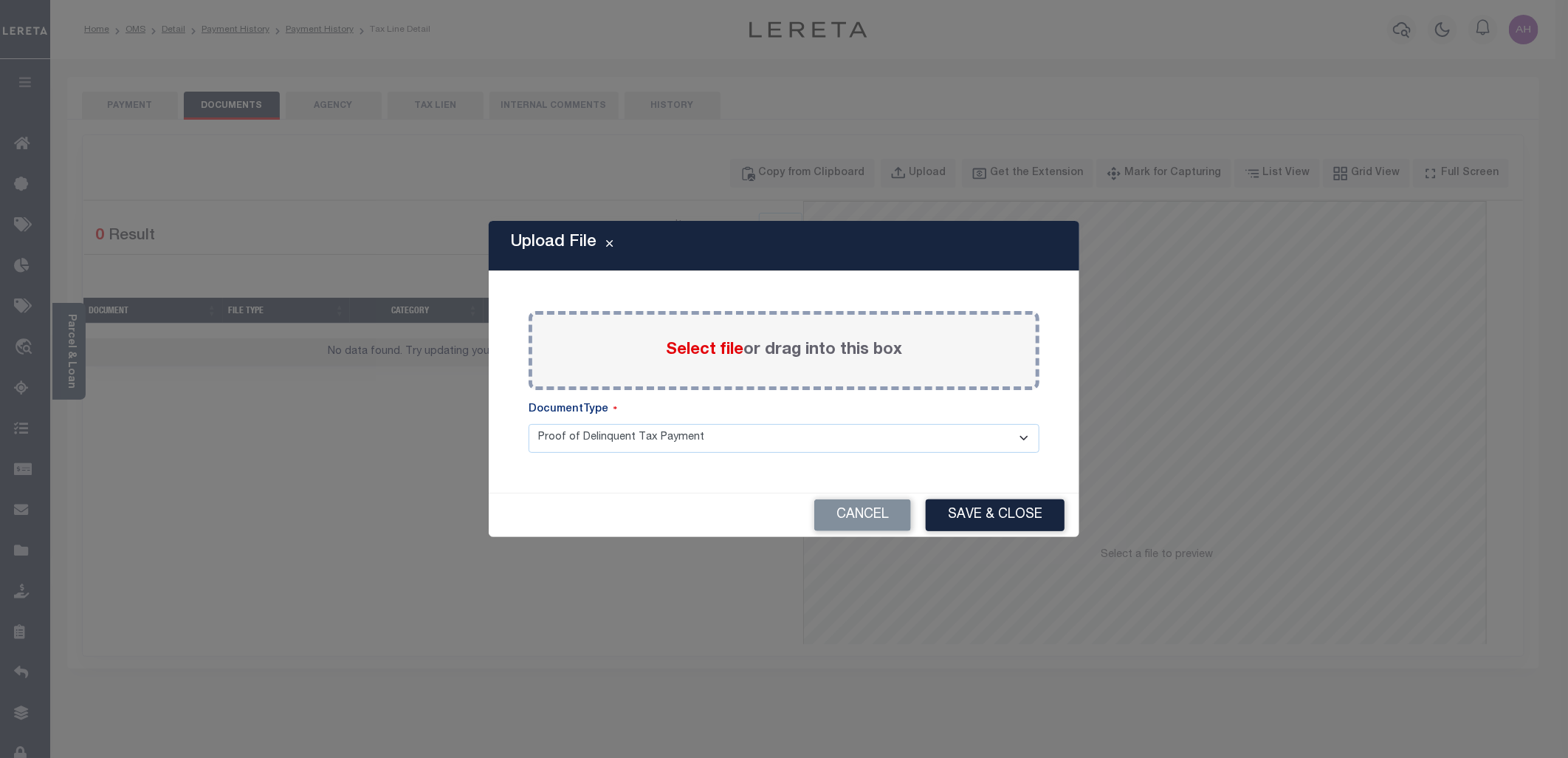
click at [839, 345] on label "Select file or drag into this box" at bounding box center [784, 350] width 236 height 24
click at [0, 0] on input "Select file or drag into this box" at bounding box center [0, 0] width 0 height 0
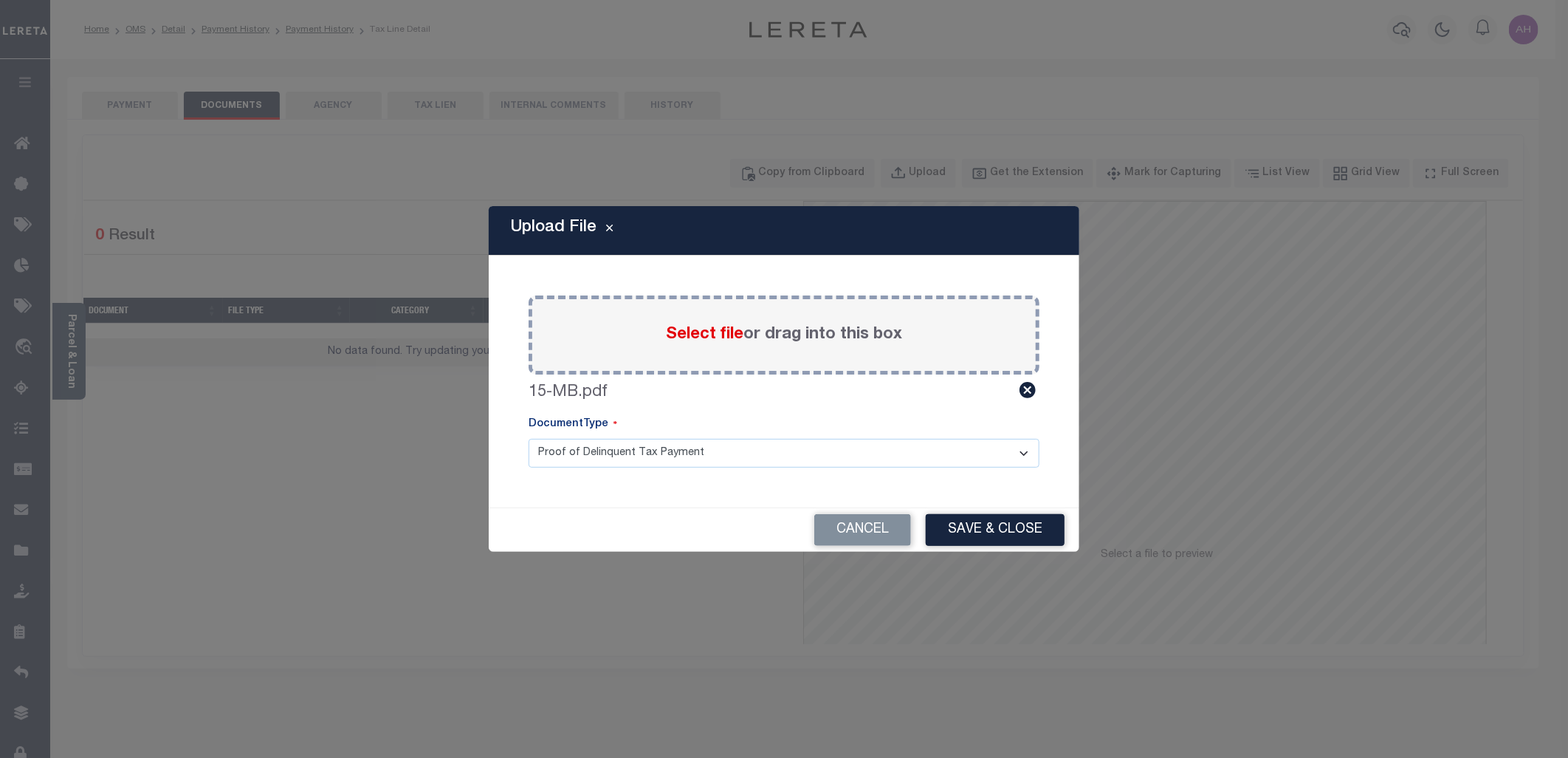
click at [710, 449] on select "Proof of Delinquent Tax Payment" at bounding box center [783, 452] width 511 height 28
click at [1071, 442] on div "Upload File Paste copied image or file into this box Select file or drag into t…" at bounding box center [783, 379] width 591 height 346
click at [1015, 528] on button "Save & Close" at bounding box center [995, 529] width 139 height 32
